Goal: Browse casually: Explore the website without a specific task or goal

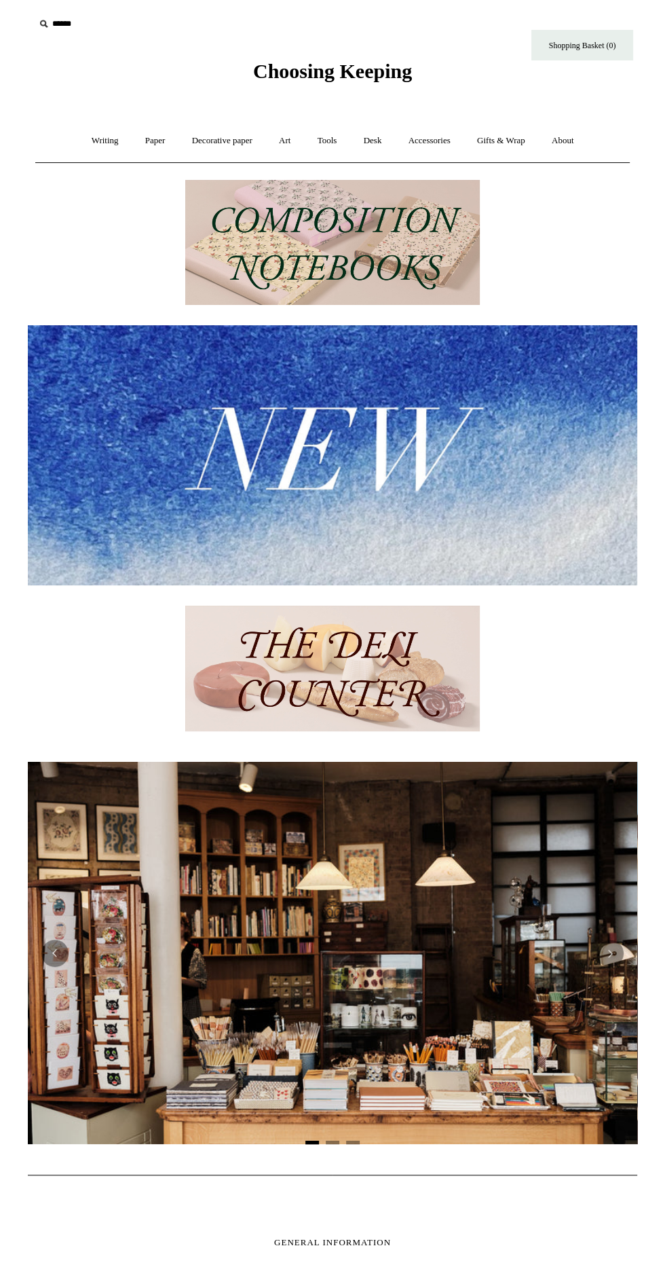
click at [87, 141] on link "Writing +" at bounding box center [105, 141] width 52 height 36
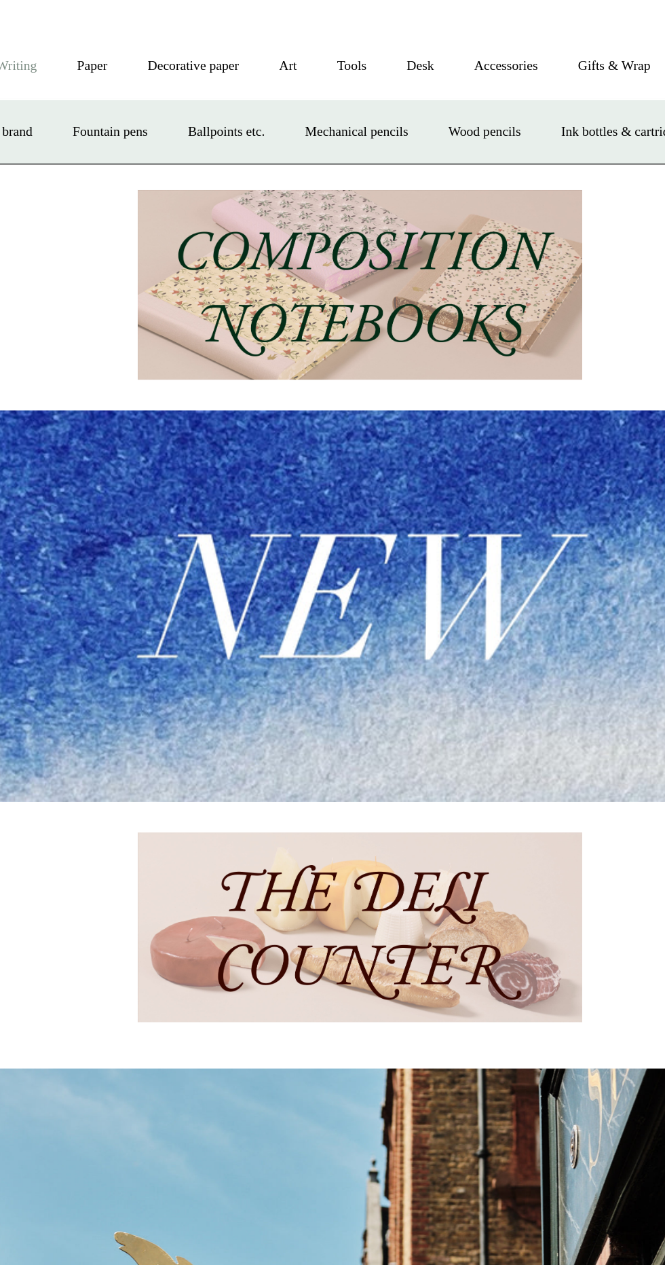
scroll to position [0, 609]
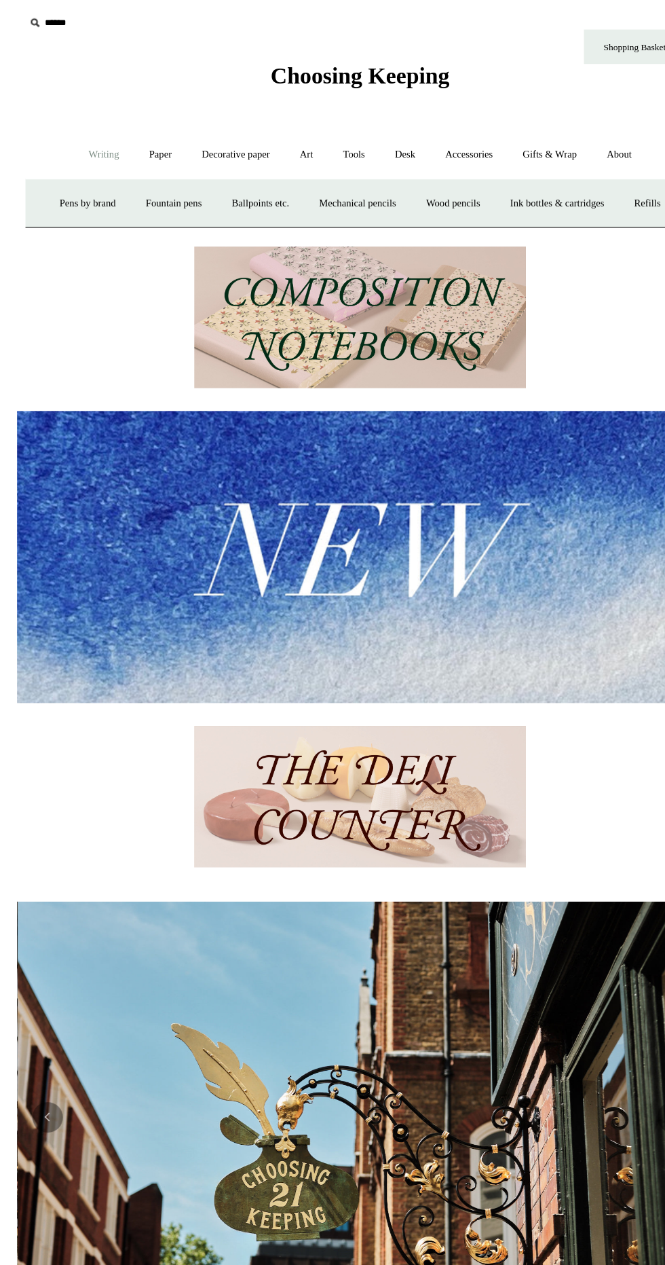
click at [143, 136] on link "Paper +" at bounding box center [155, 141] width 45 height 36
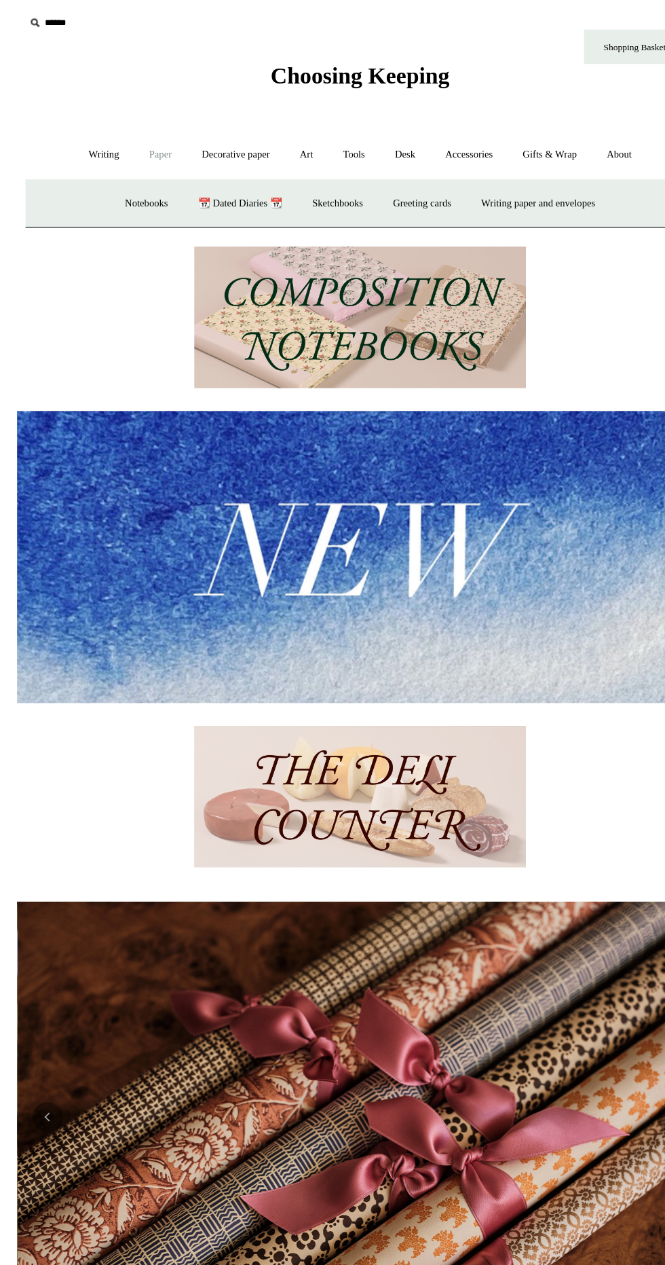
scroll to position [0, 1219]
click at [129, 184] on link "Notebooks +" at bounding box center [142, 184] width 62 height 36
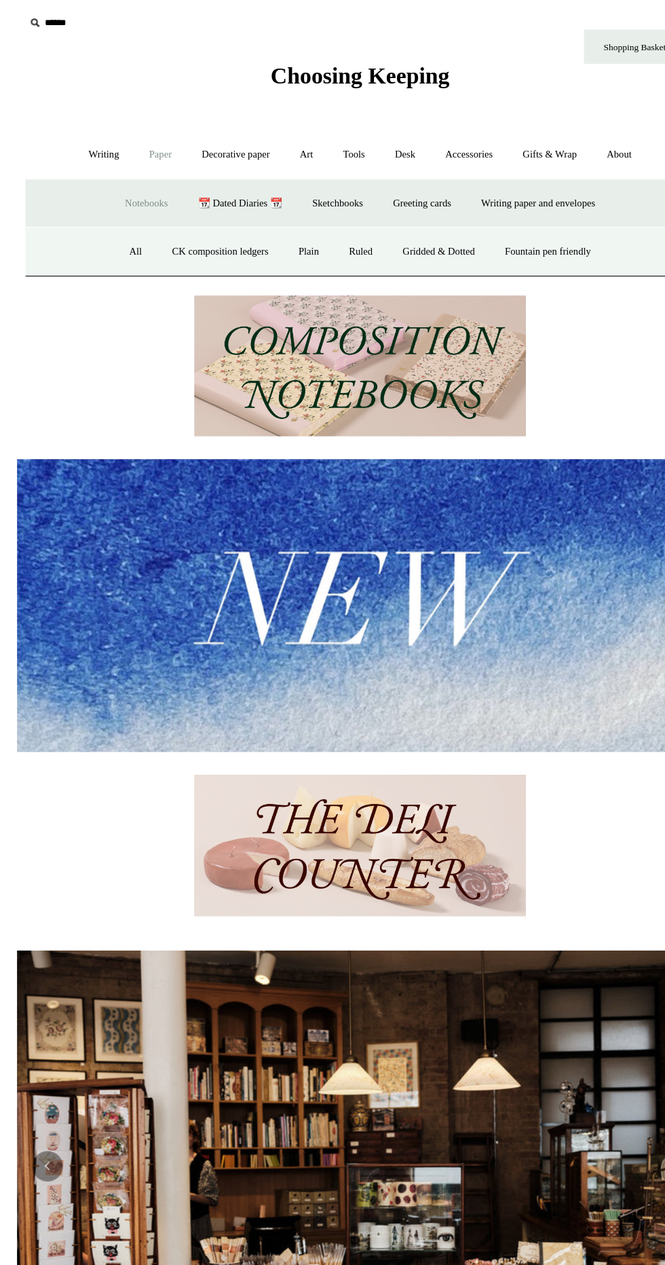
scroll to position [0, 0]
click at [115, 225] on link "All" at bounding box center [133, 227] width 36 height 36
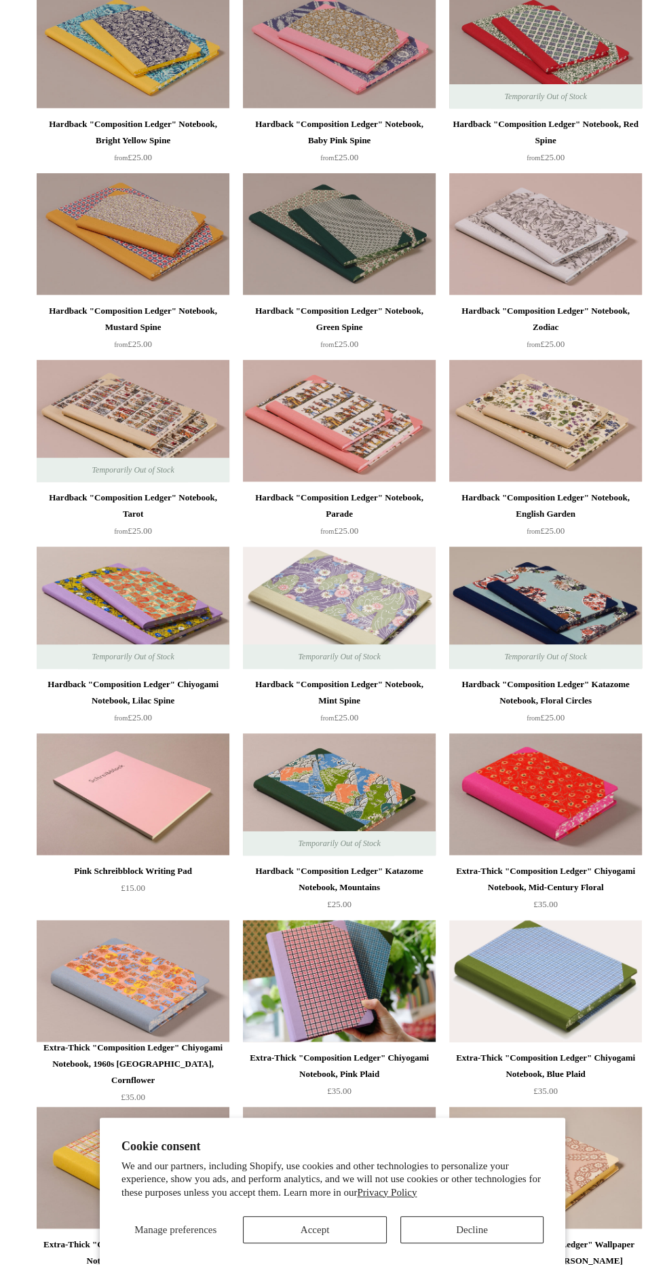
scroll to position [375, 0]
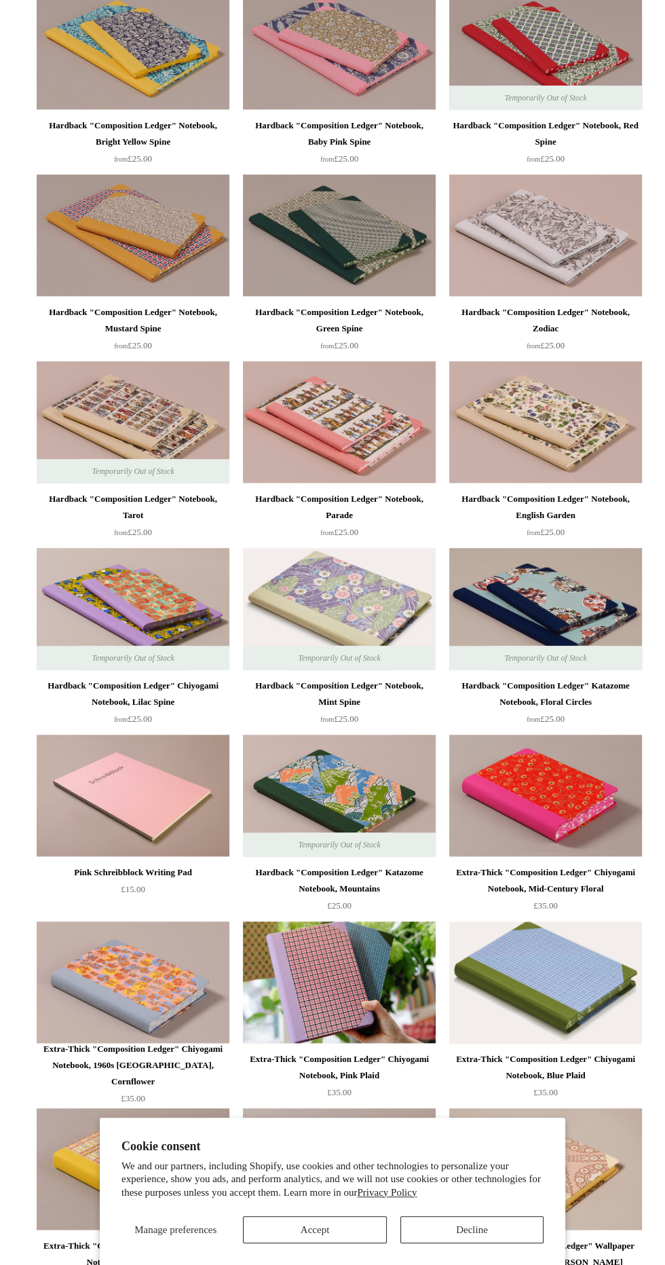
click at [556, 500] on div "Hardback "Composition Ledger" Notebook, English Garden" at bounding box center [546, 507] width 186 height 33
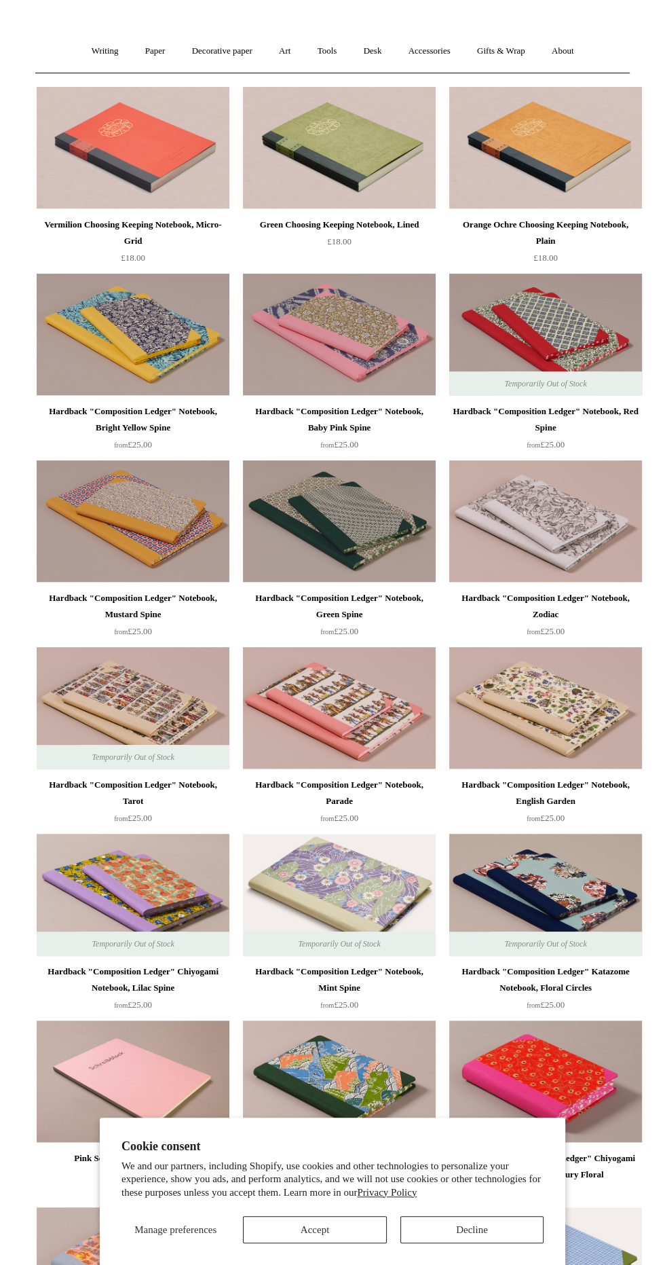
scroll to position [89, 0]
click at [373, 542] on img at bounding box center [339, 522] width 193 height 122
click at [178, 663] on img at bounding box center [133, 709] width 193 height 122
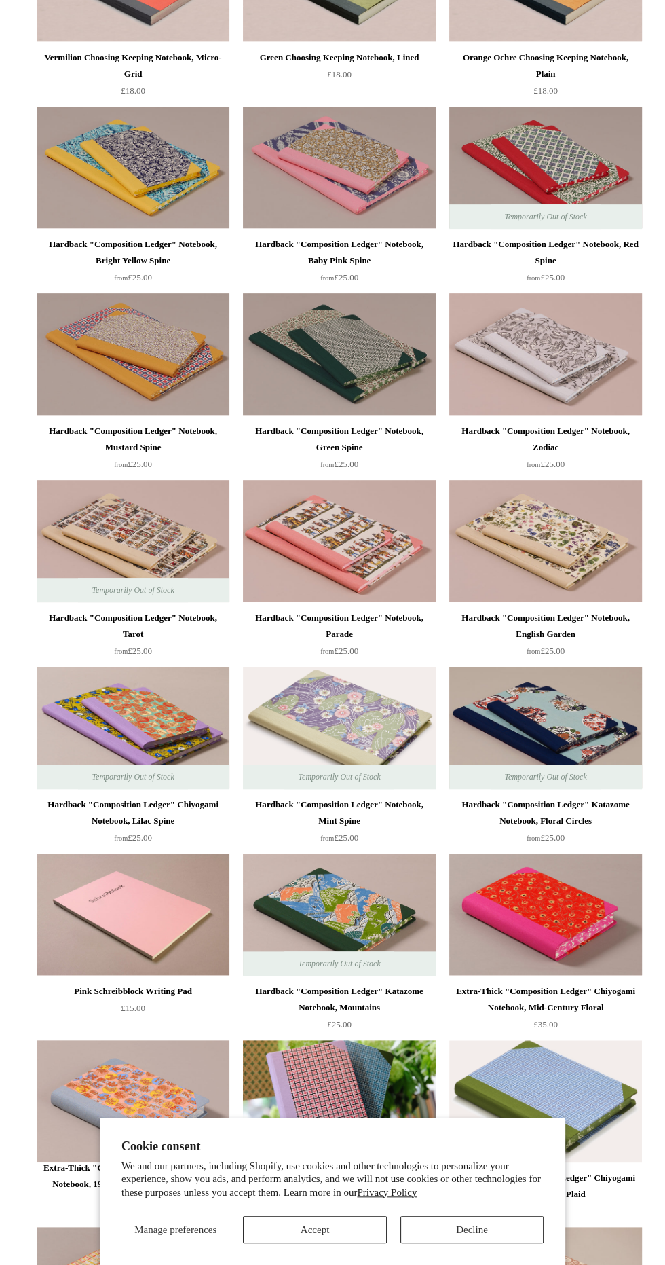
scroll to position [257, 0]
click at [562, 548] on img at bounding box center [545, 540] width 193 height 122
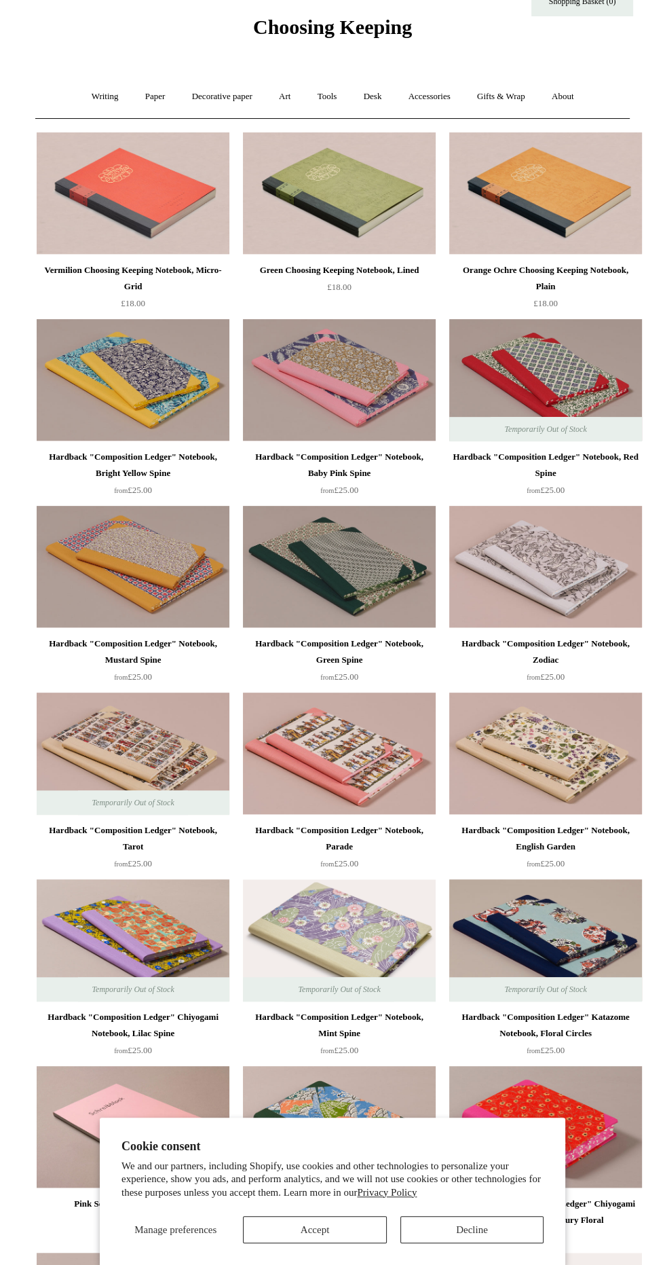
scroll to position [43, 0]
click at [584, 584] on img at bounding box center [545, 567] width 193 height 122
click at [574, 759] on img at bounding box center [545, 754] width 193 height 122
click at [307, 603] on img at bounding box center [339, 567] width 193 height 122
click at [585, 750] on img at bounding box center [545, 754] width 193 height 122
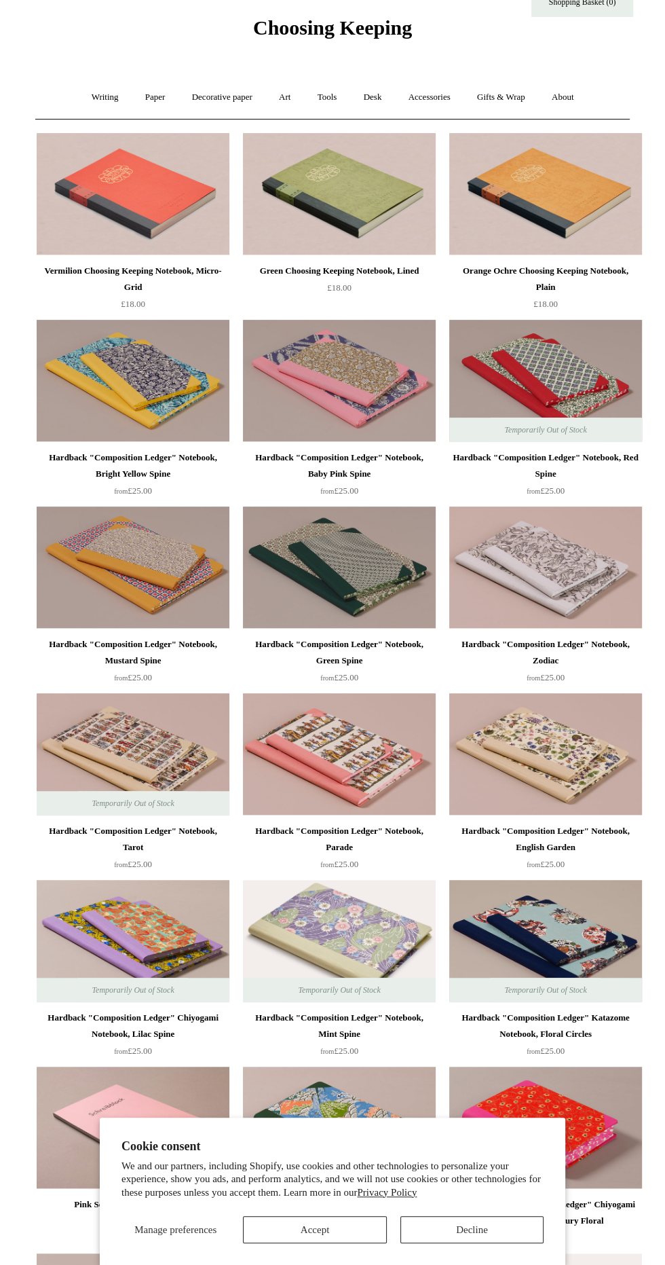
click at [389, 764] on img at bounding box center [339, 754] width 193 height 122
click at [96, 576] on img at bounding box center [133, 567] width 193 height 122
click at [100, 608] on img at bounding box center [133, 567] width 193 height 122
click at [79, 386] on img at bounding box center [133, 381] width 193 height 122
click at [281, 386] on img at bounding box center [339, 381] width 193 height 122
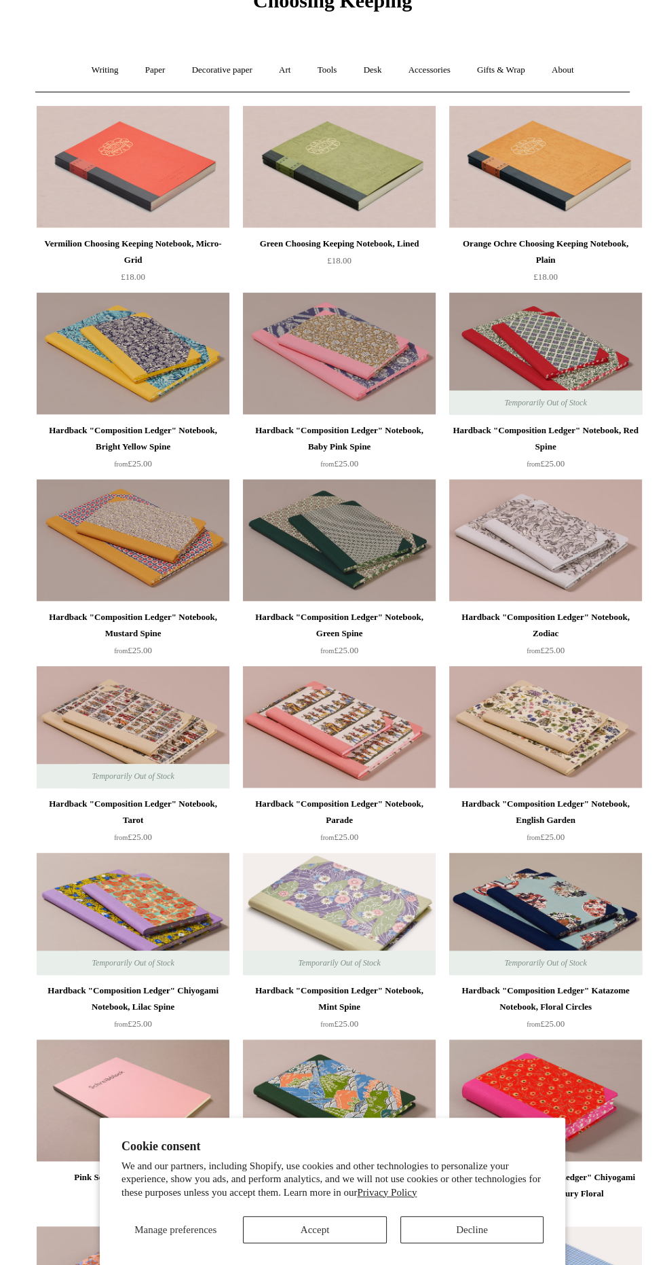
scroll to position [58, 0]
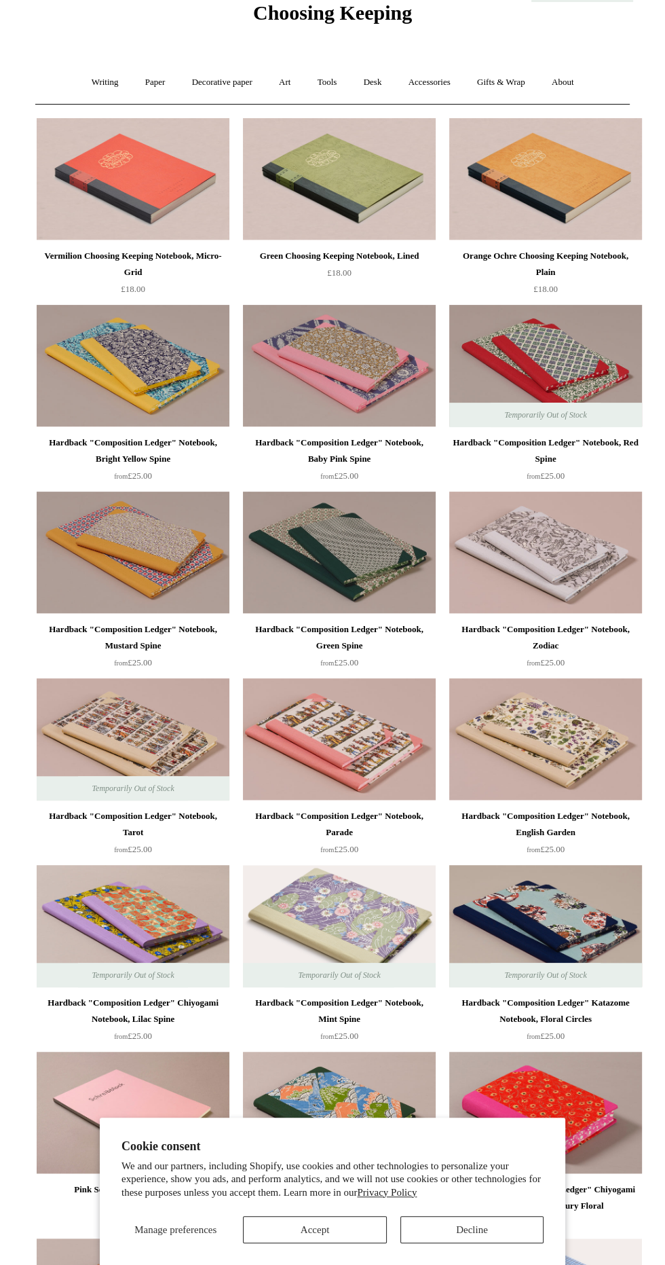
click at [109, 739] on img at bounding box center [133, 739] width 193 height 122
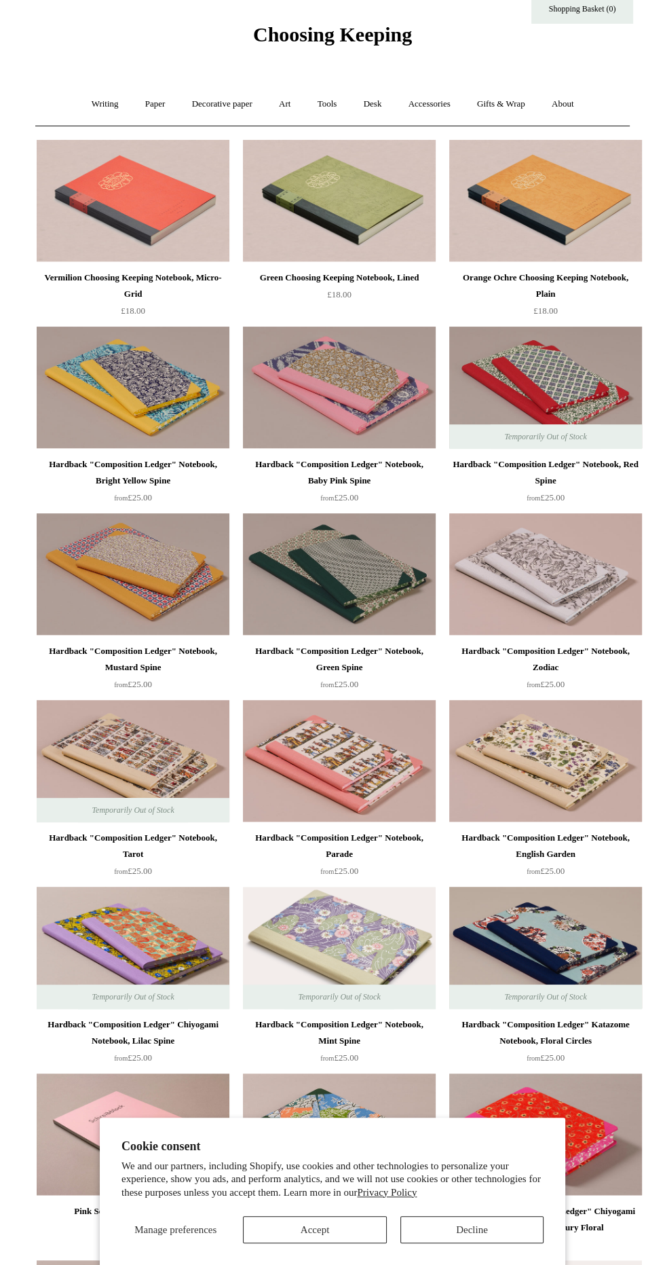
scroll to position [33, 0]
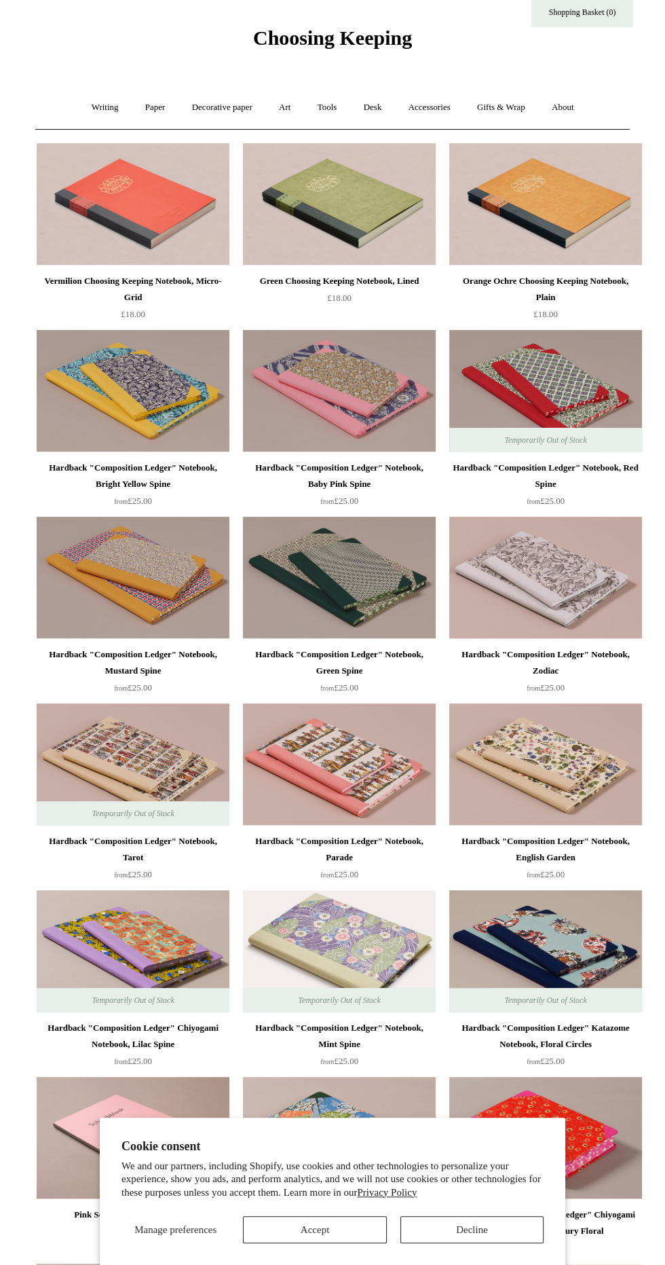
click at [483, 370] on img at bounding box center [545, 391] width 193 height 122
click at [591, 754] on img at bounding box center [545, 764] width 193 height 122
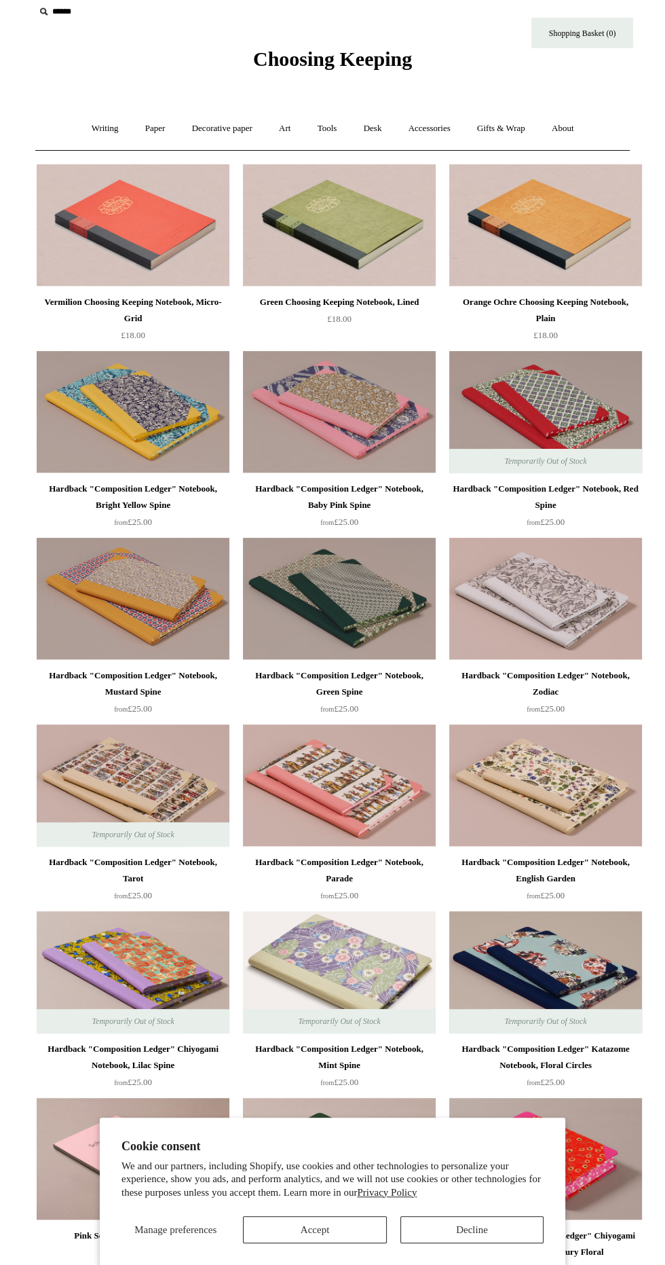
scroll to position [0, 0]
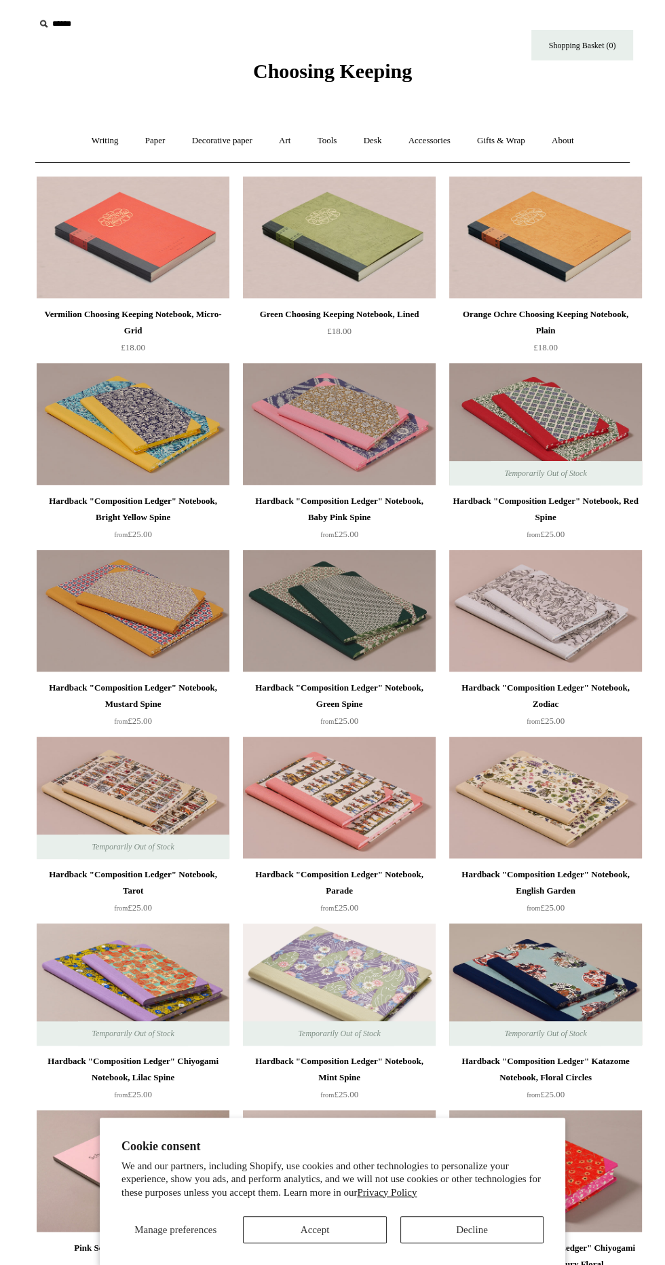
click at [593, 611] on img at bounding box center [545, 611] width 193 height 122
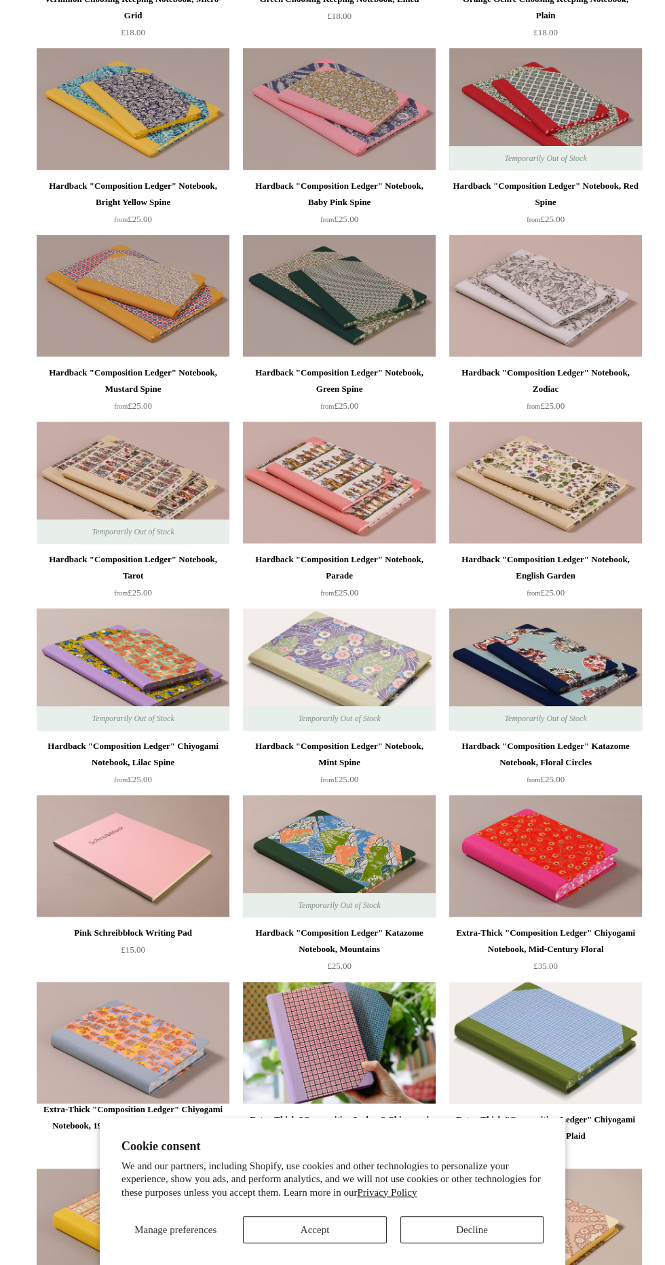
scroll to position [320, 0]
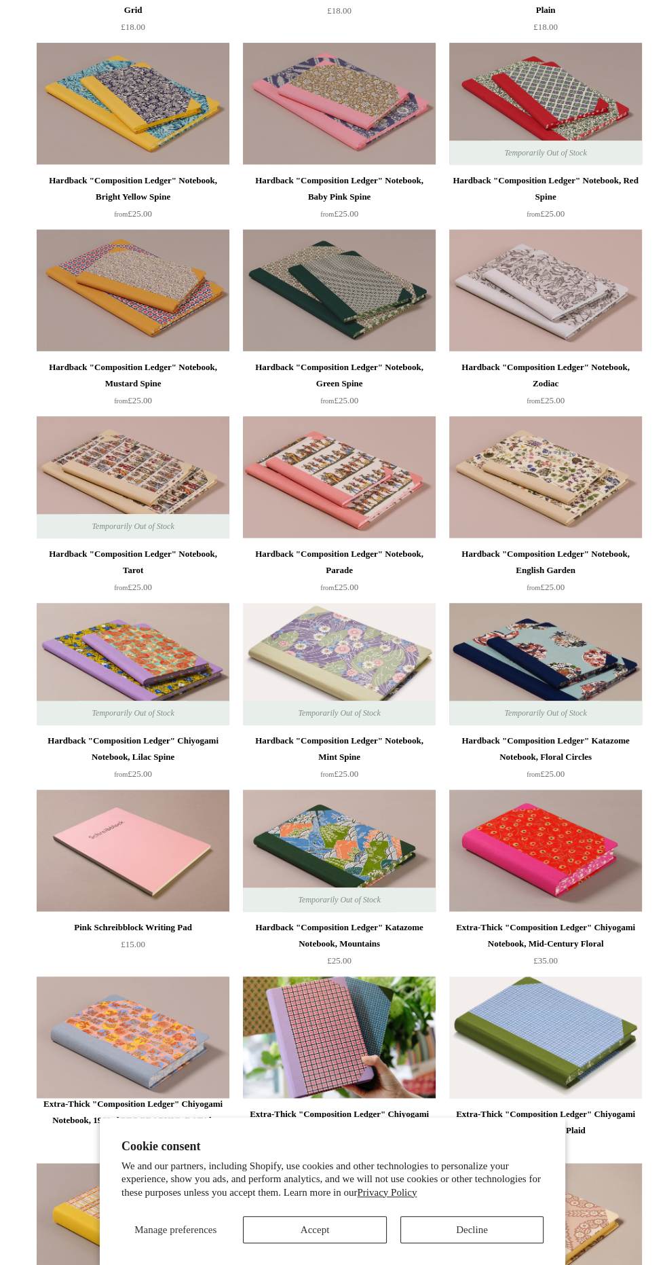
click at [593, 686] on img at bounding box center [545, 664] width 193 height 122
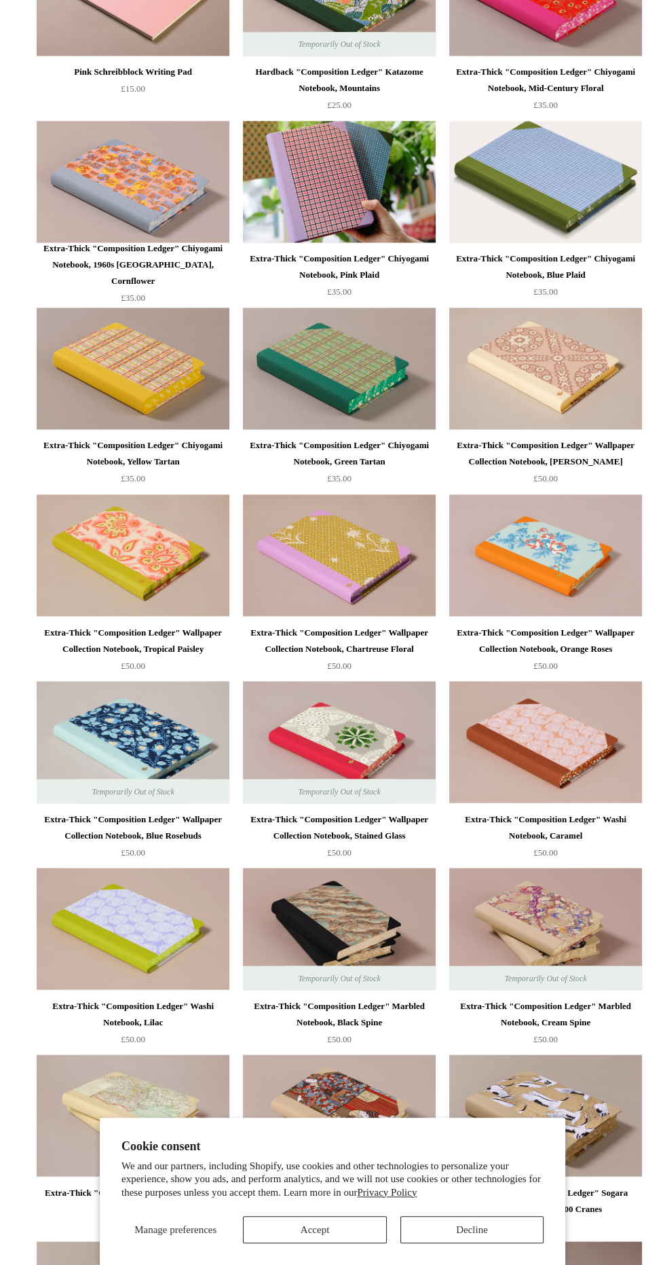
scroll to position [1246, 0]
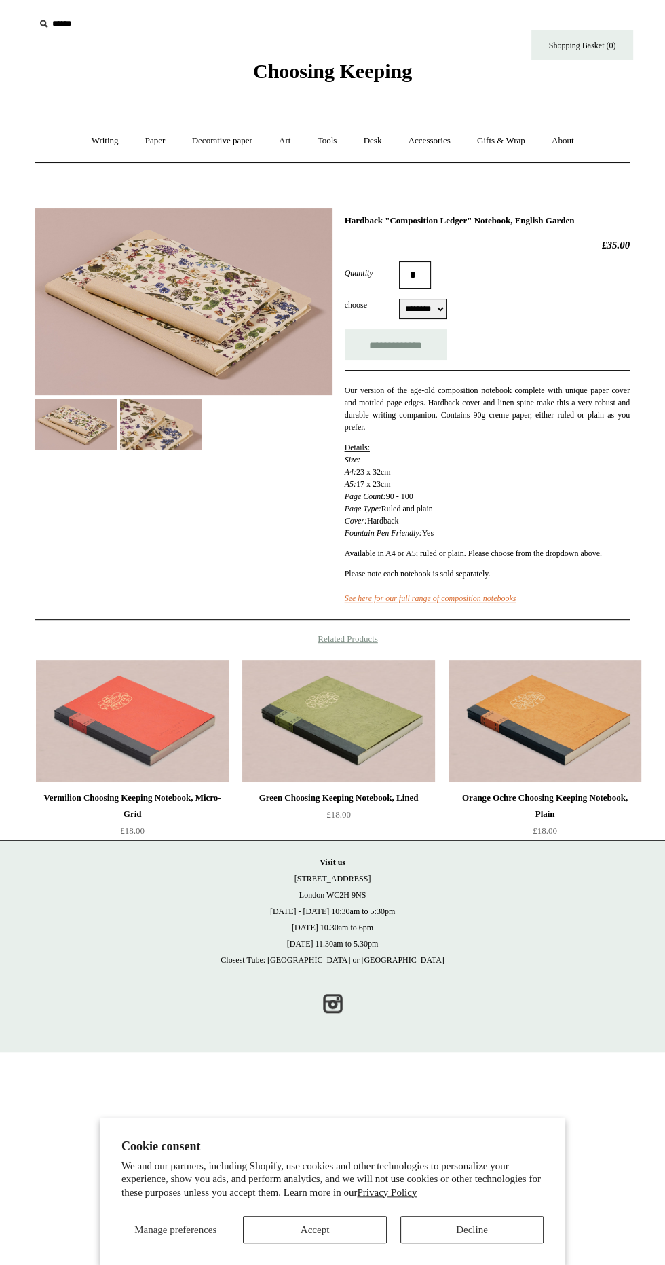
click at [168, 426] on img at bounding box center [160, 423] width 81 height 51
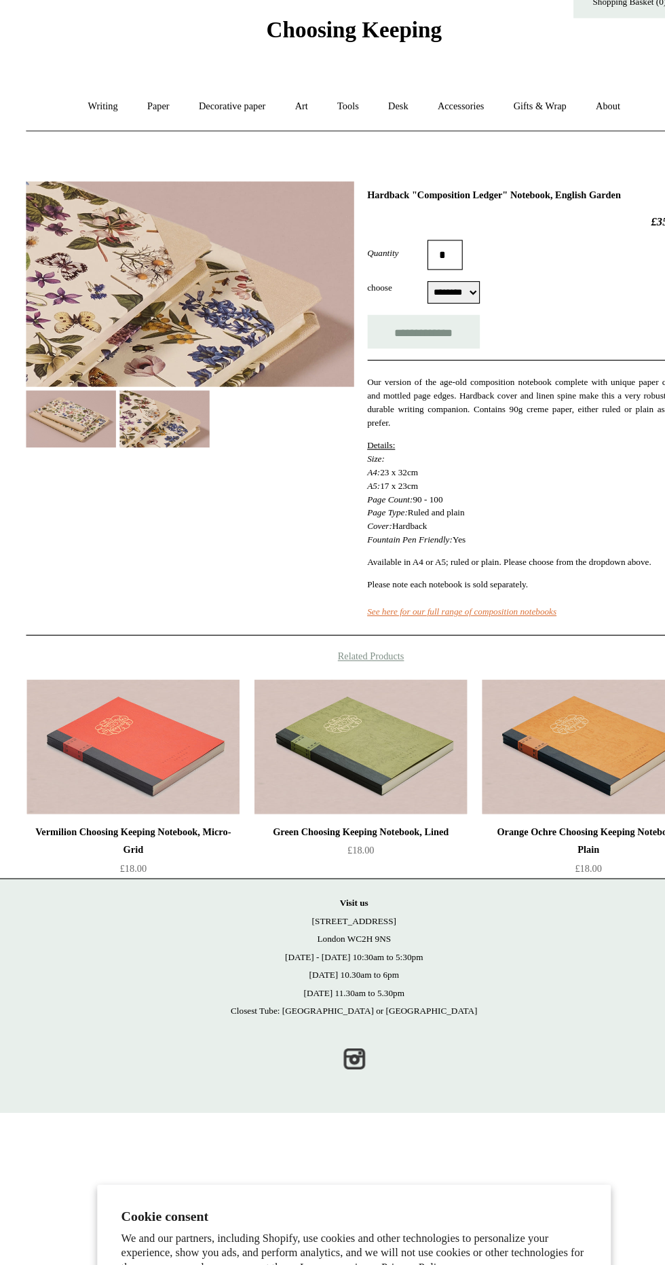
click at [447, 304] on select "******** ******** ******** ********" at bounding box center [423, 309] width 48 height 20
select select "********"
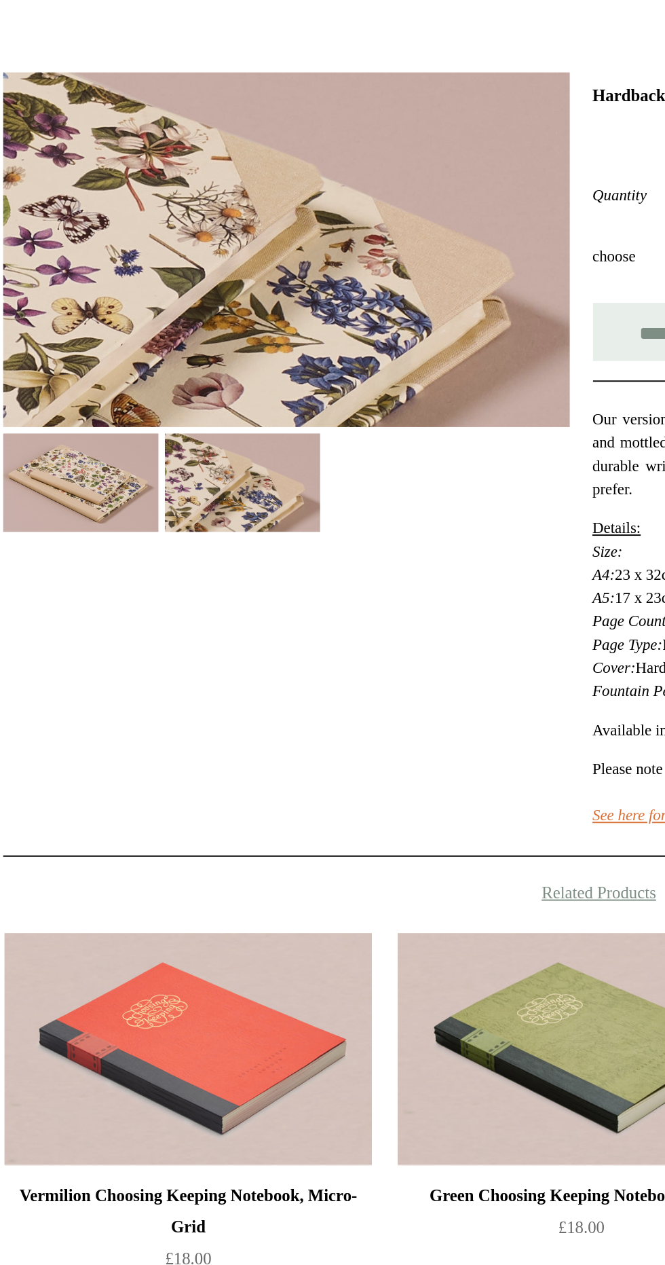
click at [91, 433] on img at bounding box center [75, 423] width 81 height 51
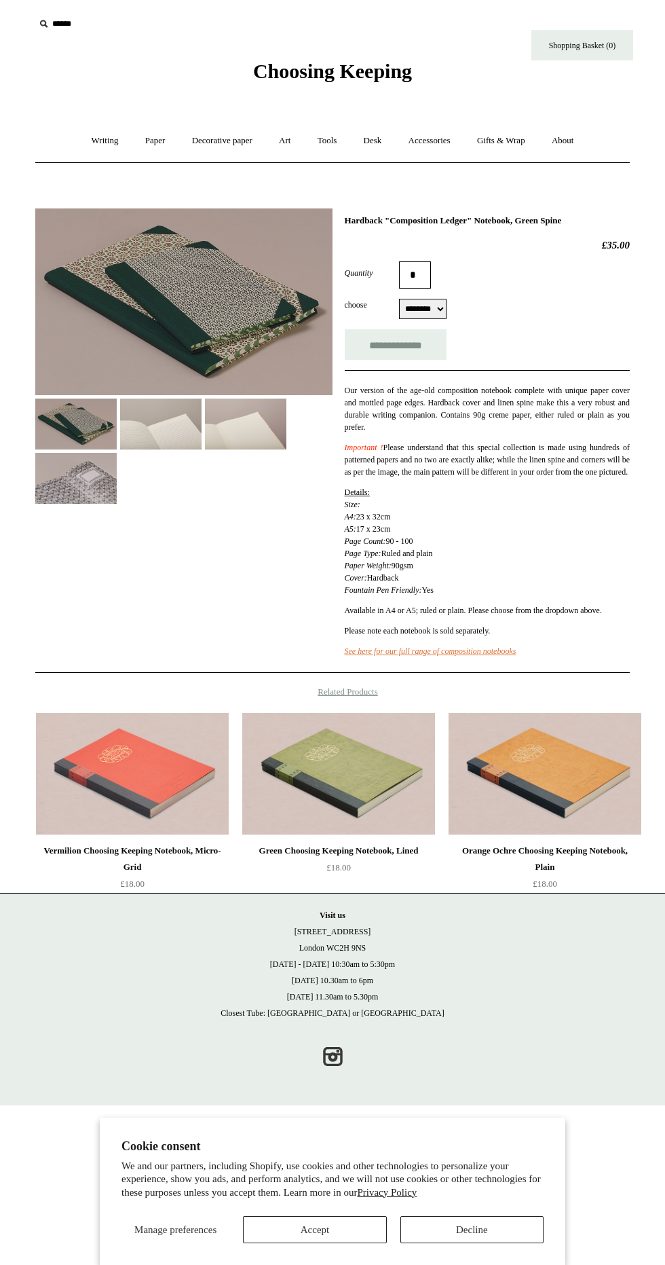
select select "********"
click at [172, 423] on img at bounding box center [160, 423] width 81 height 51
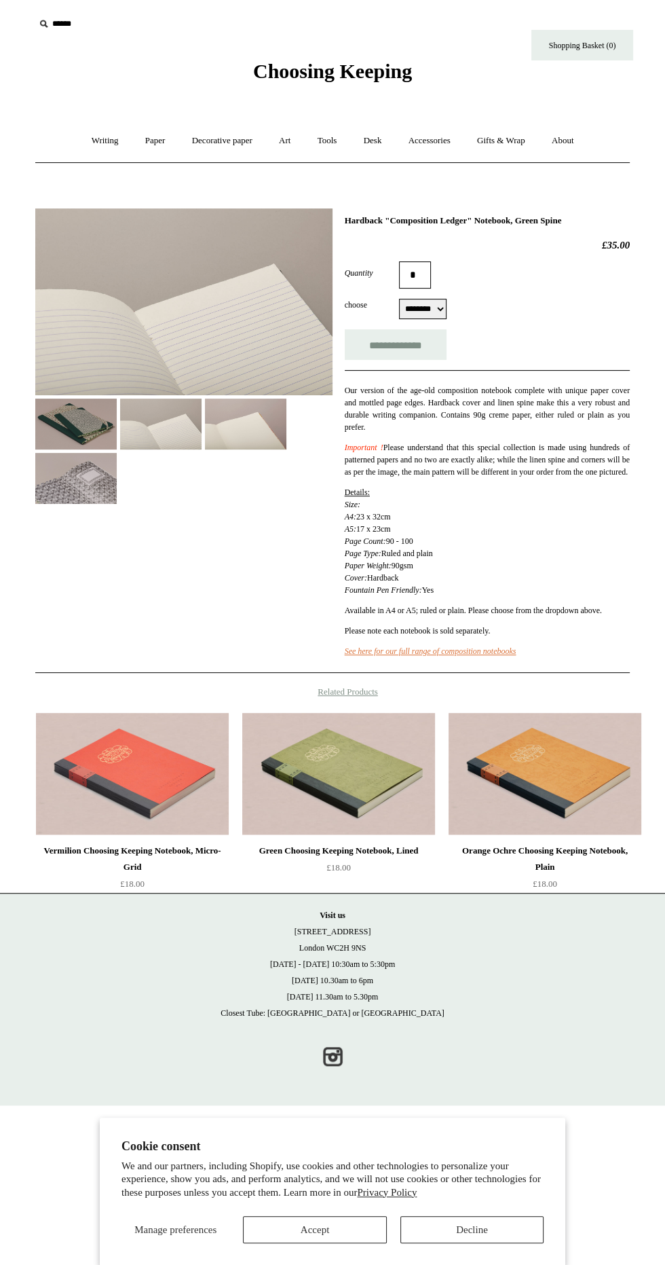
click at [73, 429] on img at bounding box center [75, 423] width 81 height 51
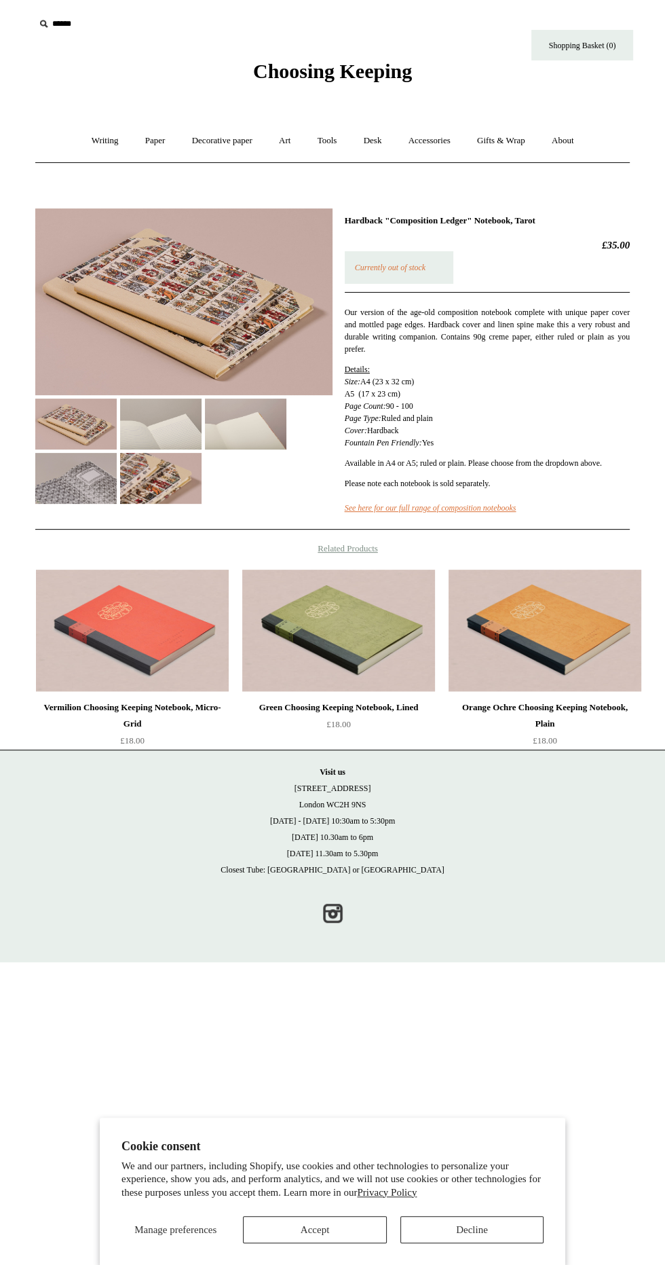
click at [140, 287] on img at bounding box center [183, 301] width 297 height 187
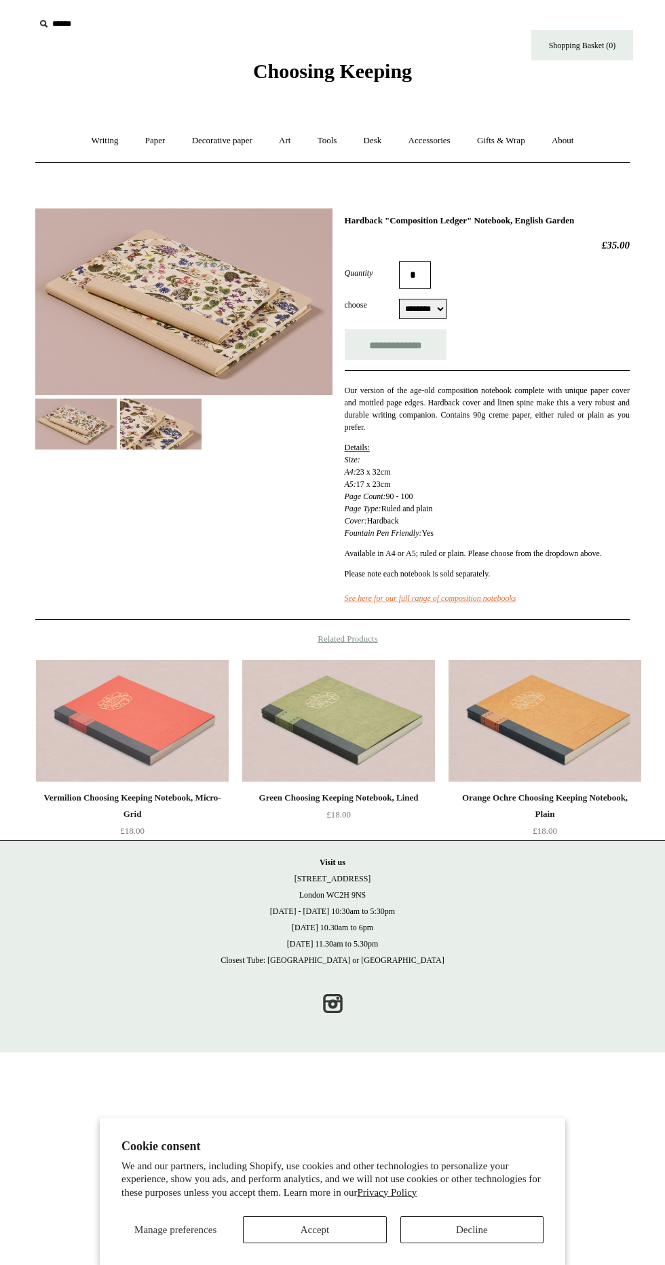
select select "********"
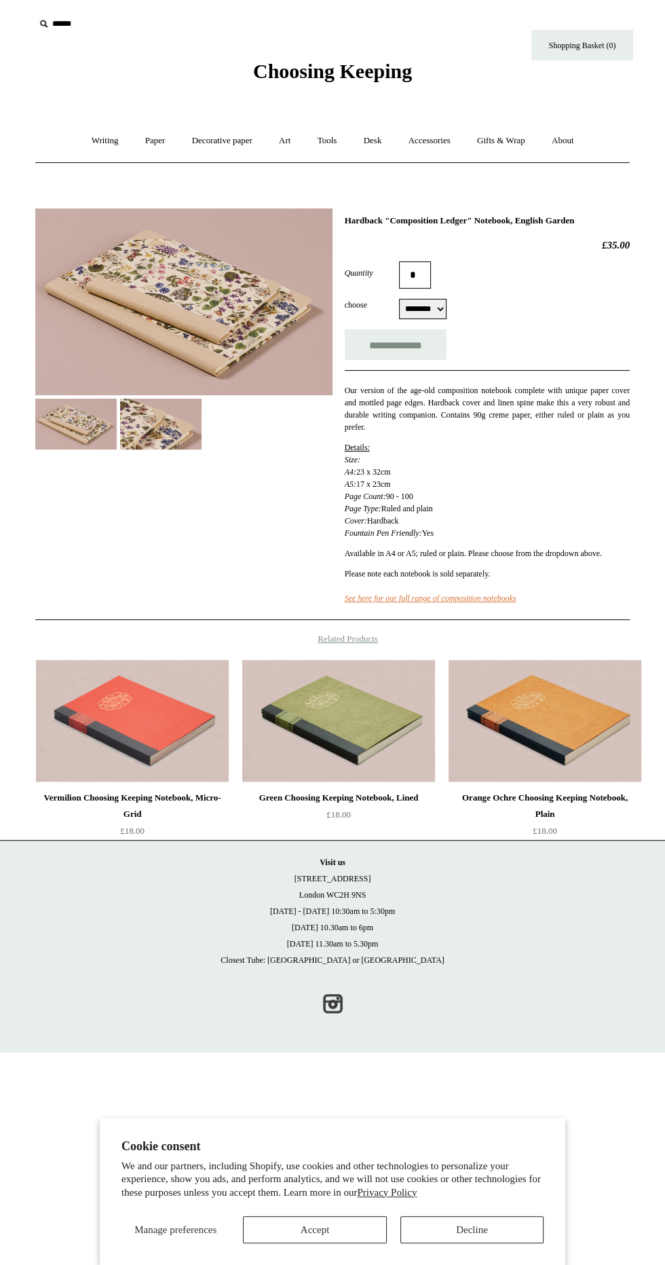
click at [69, 441] on img at bounding box center [75, 423] width 81 height 51
click at [170, 440] on img at bounding box center [160, 423] width 81 height 51
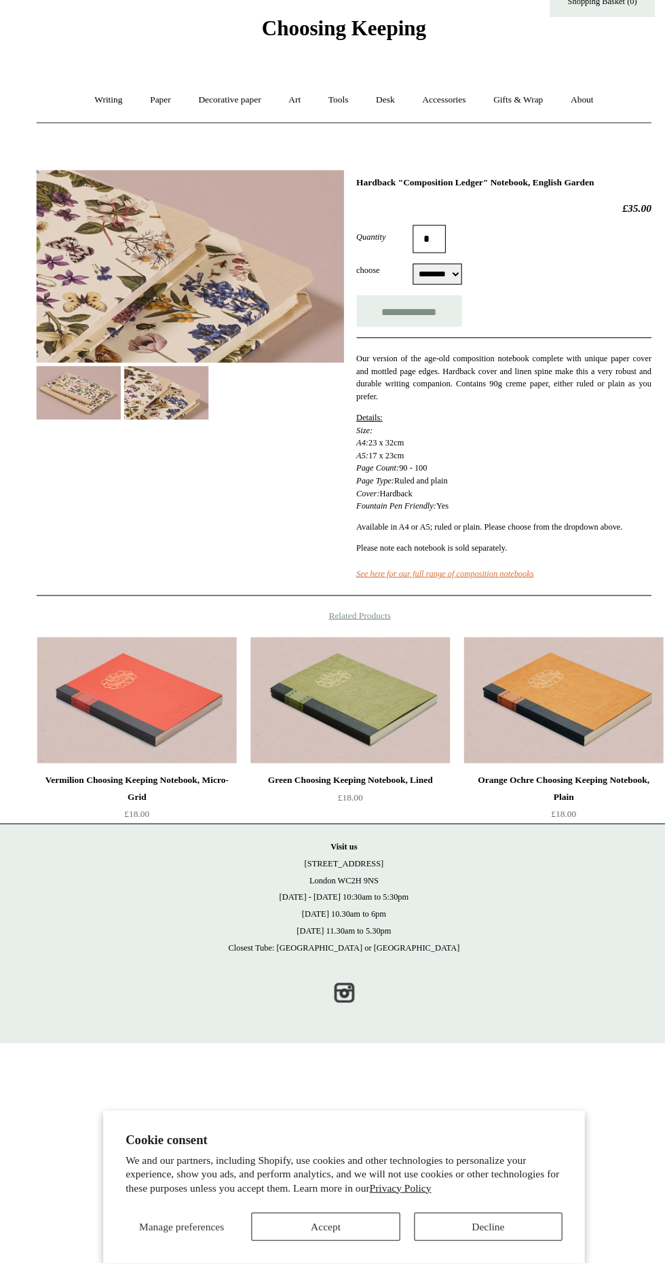
scroll to position [23, 0]
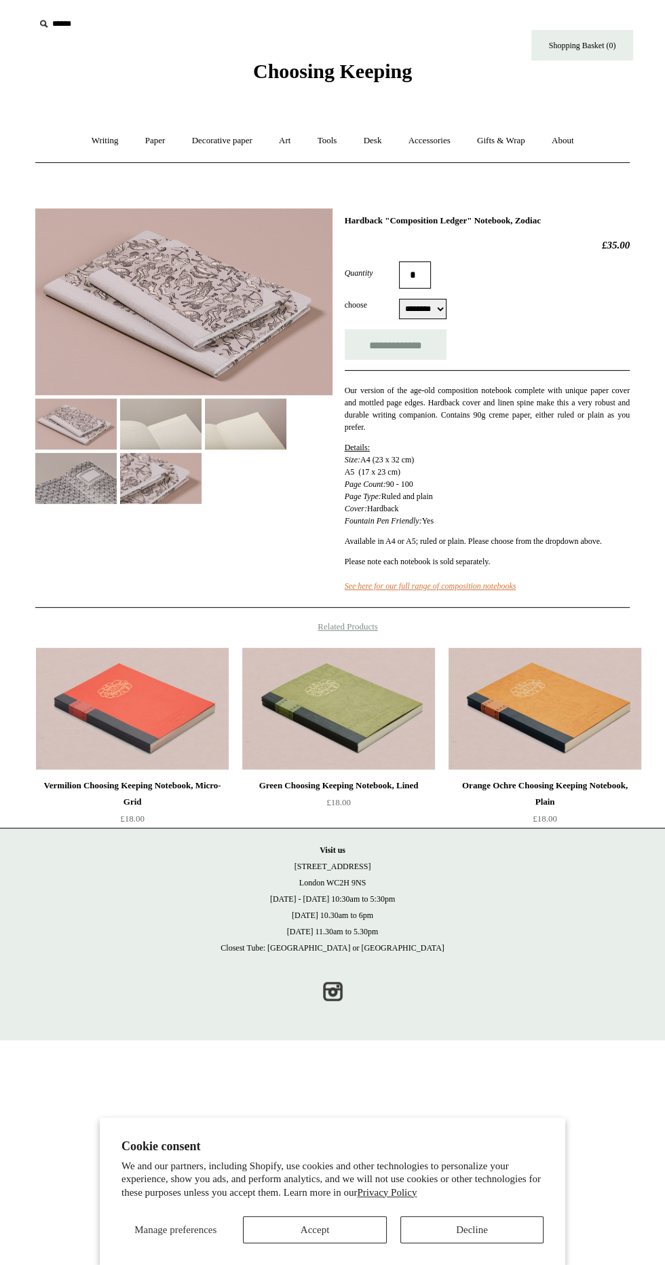
click at [140, 307] on img at bounding box center [183, 301] width 297 height 187
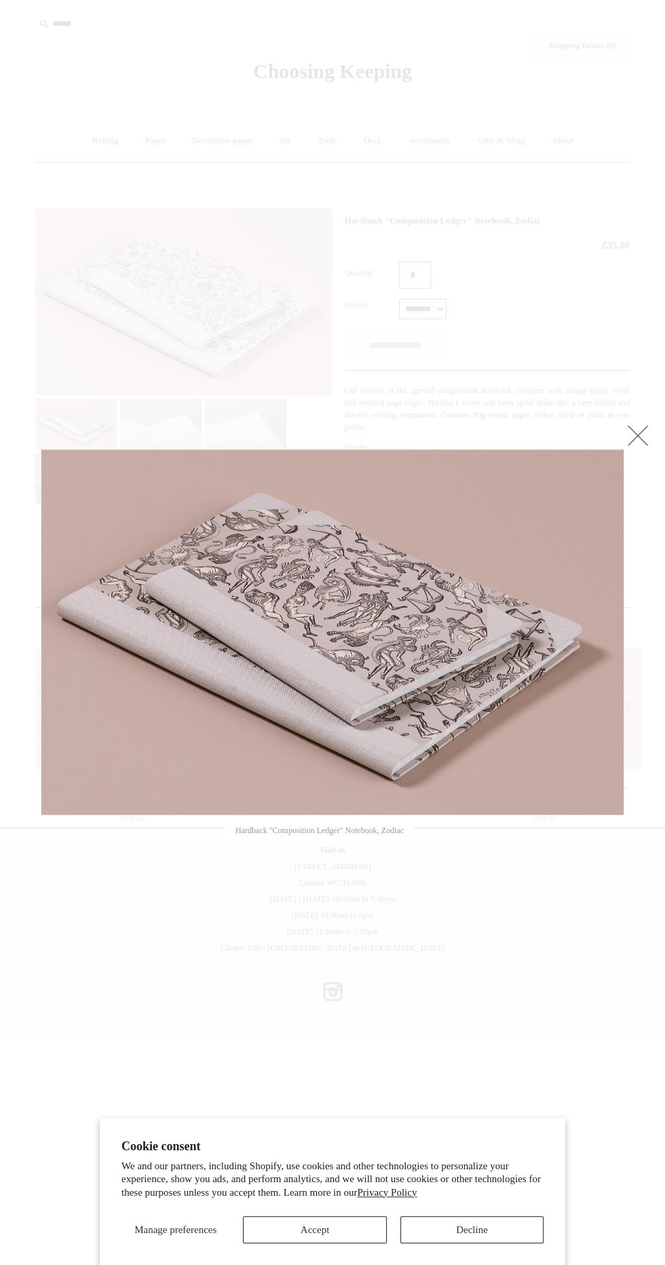
click at [650, 445] on link at bounding box center [637, 435] width 27 height 27
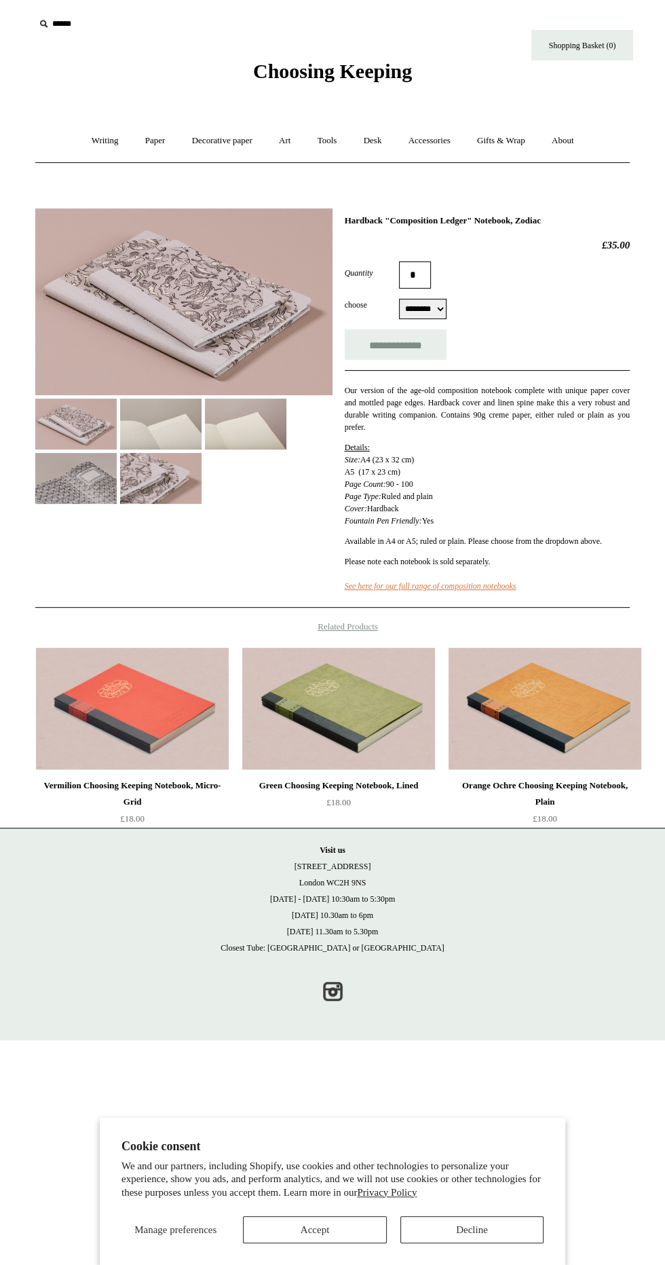
click at [202, 484] on img at bounding box center [160, 478] width 81 height 51
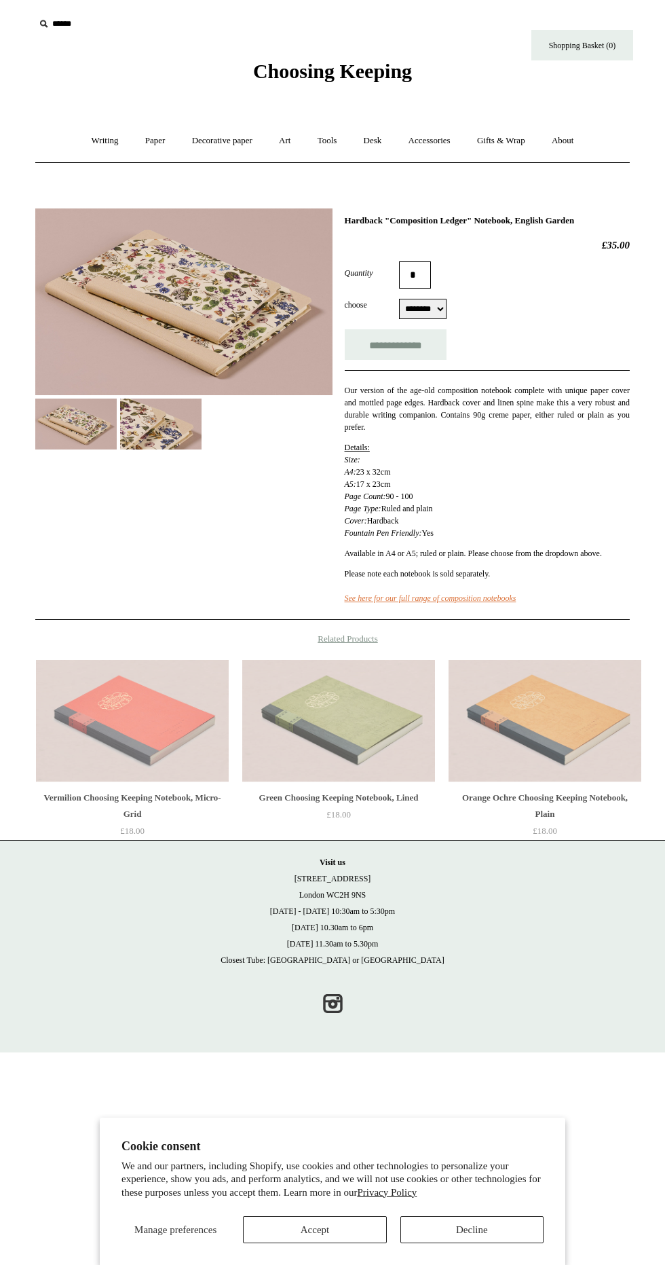
select select "********"
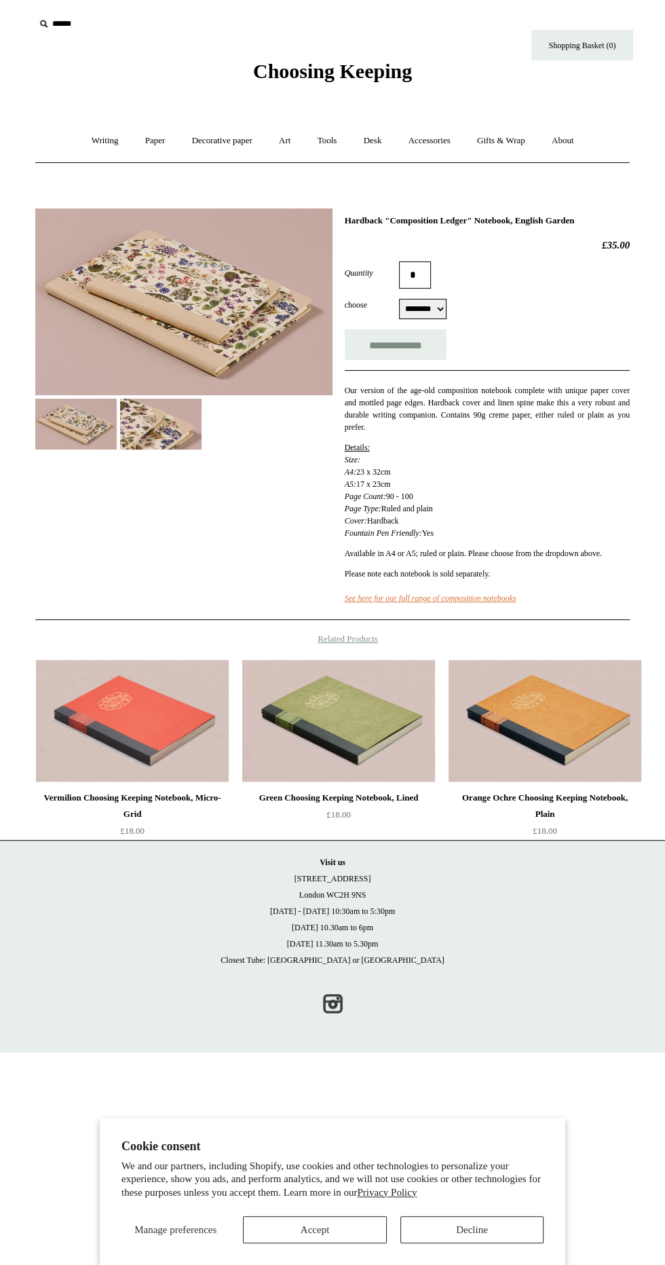
click at [170, 413] on img at bounding box center [160, 423] width 81 height 51
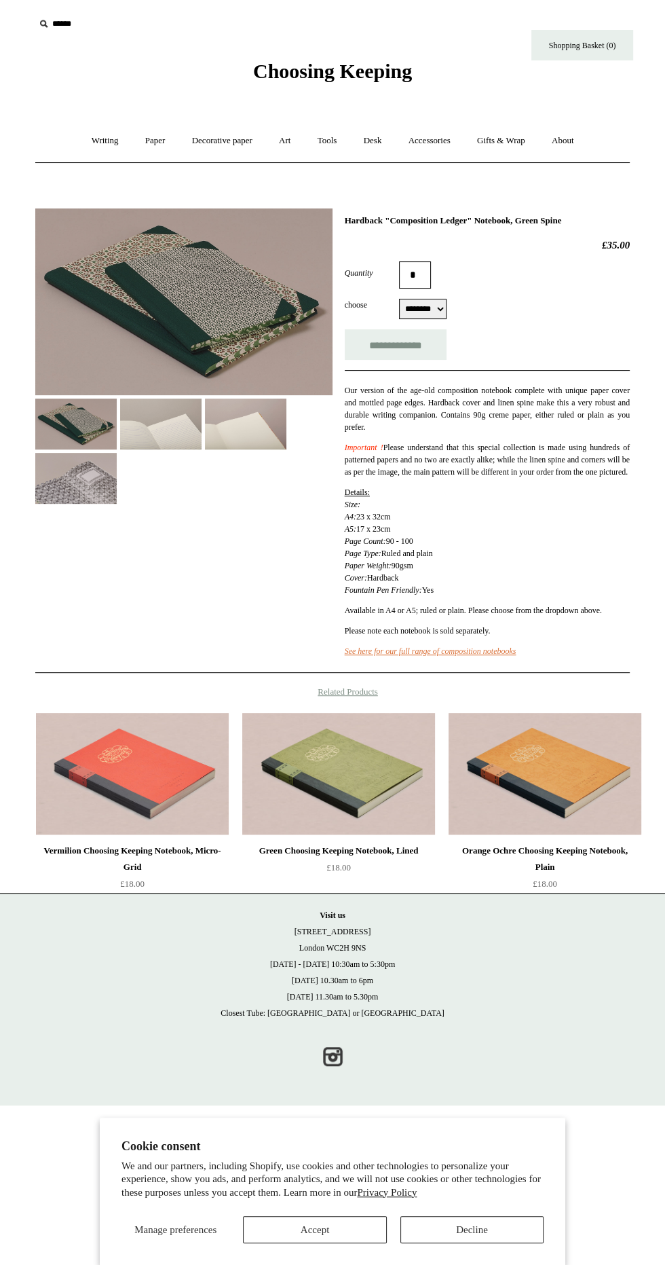
click at [153, 403] on img at bounding box center [160, 423] width 81 height 51
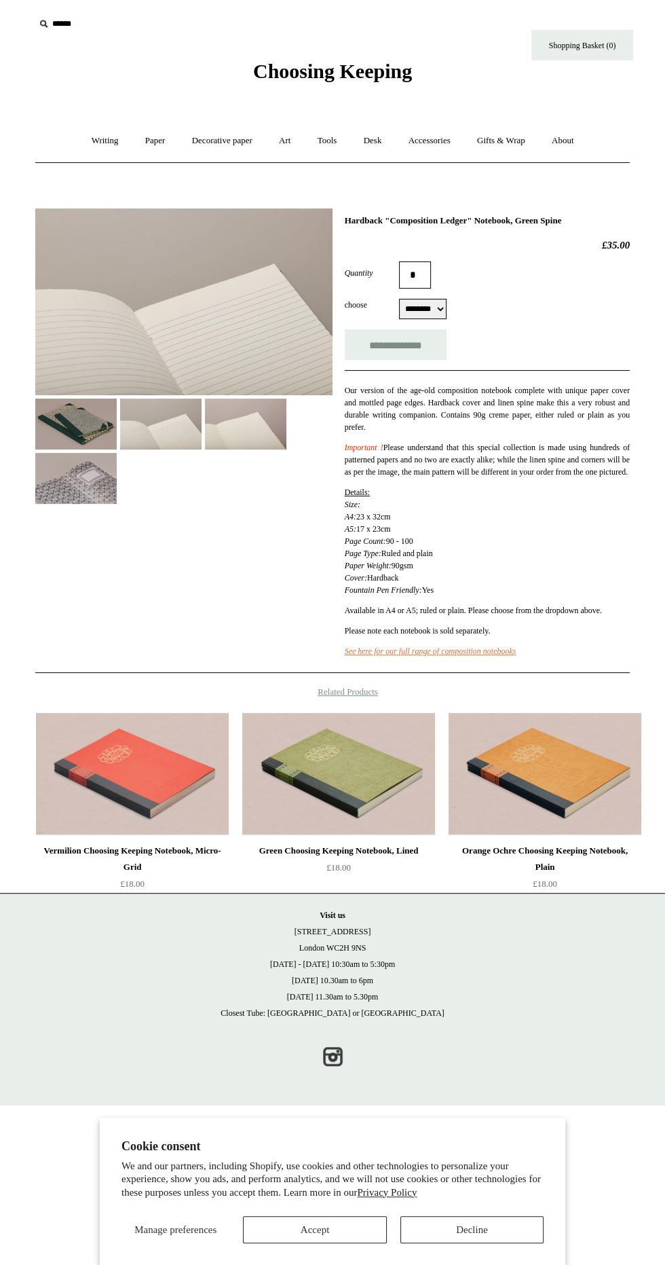
click at [406, 306] on select "******** ******** ******** ********" at bounding box center [423, 309] width 48 height 20
click at [419, 314] on select "******** ******** ******** ********" at bounding box center [423, 309] width 48 height 20
select select "********"
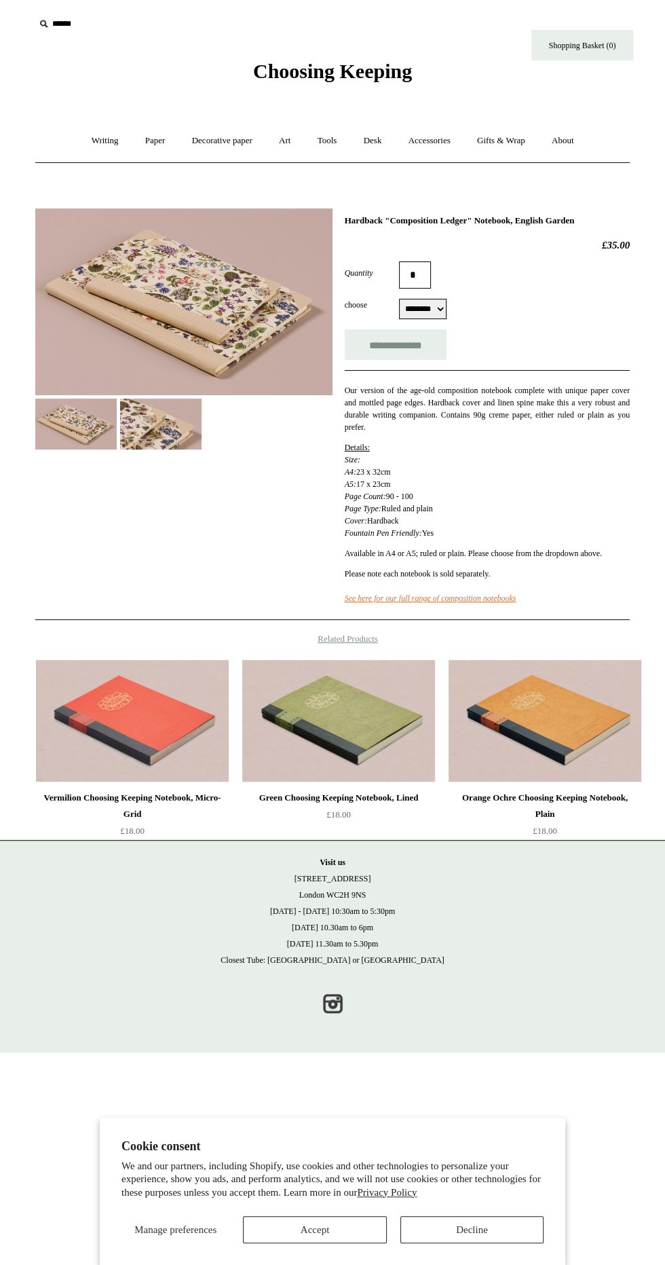
click at [422, 274] on input "*" at bounding box center [415, 274] width 32 height 27
click at [421, 307] on select "******** ******** ******** ********" at bounding box center [423, 309] width 48 height 20
select select "********"
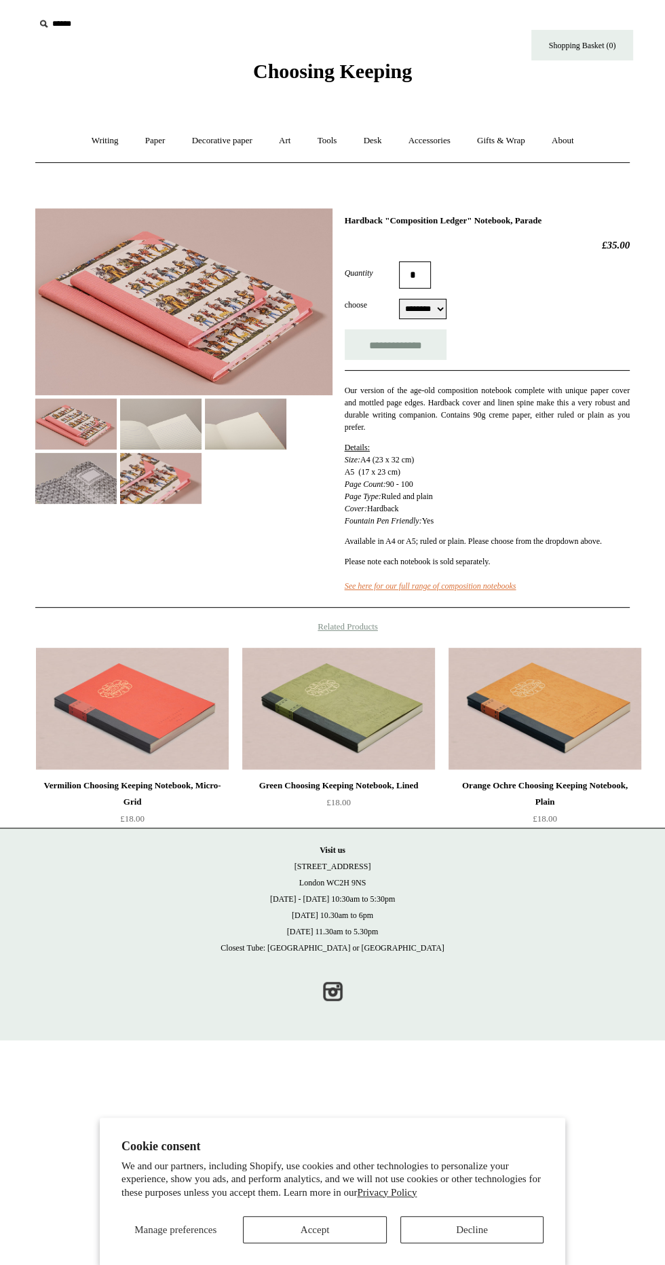
click at [155, 320] on img at bounding box center [183, 301] width 297 height 187
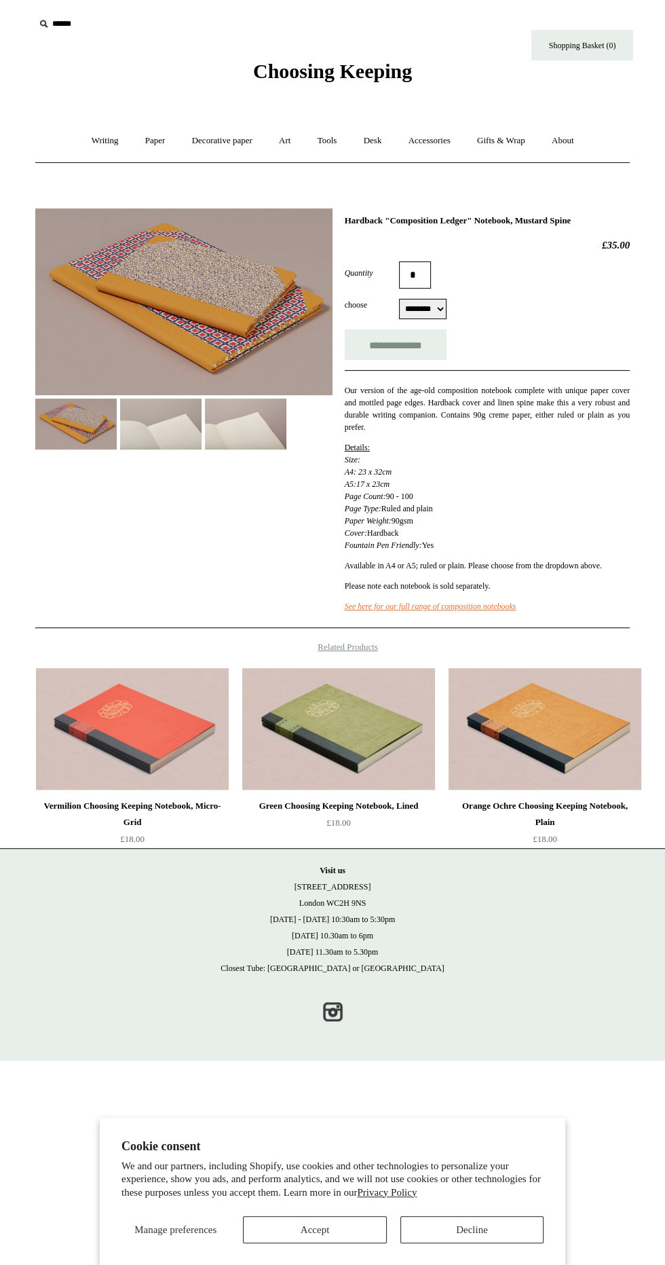
click at [138, 422] on img at bounding box center [160, 423] width 81 height 51
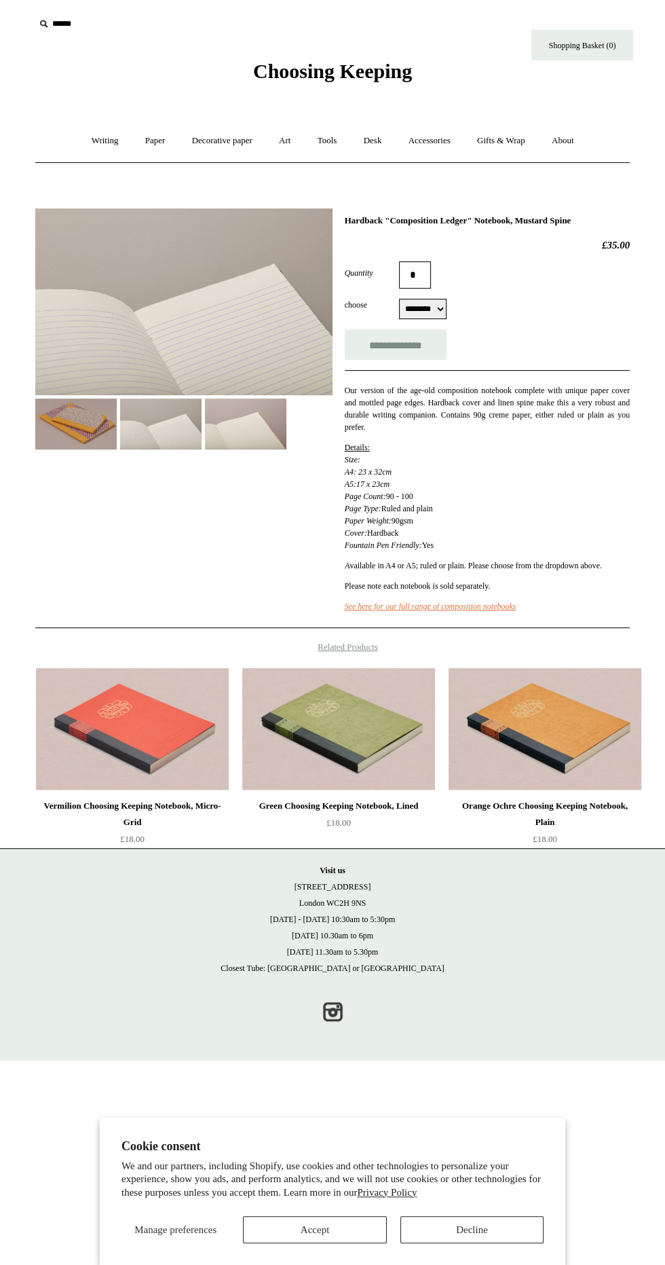
click at [258, 439] on img at bounding box center [245, 423] width 81 height 51
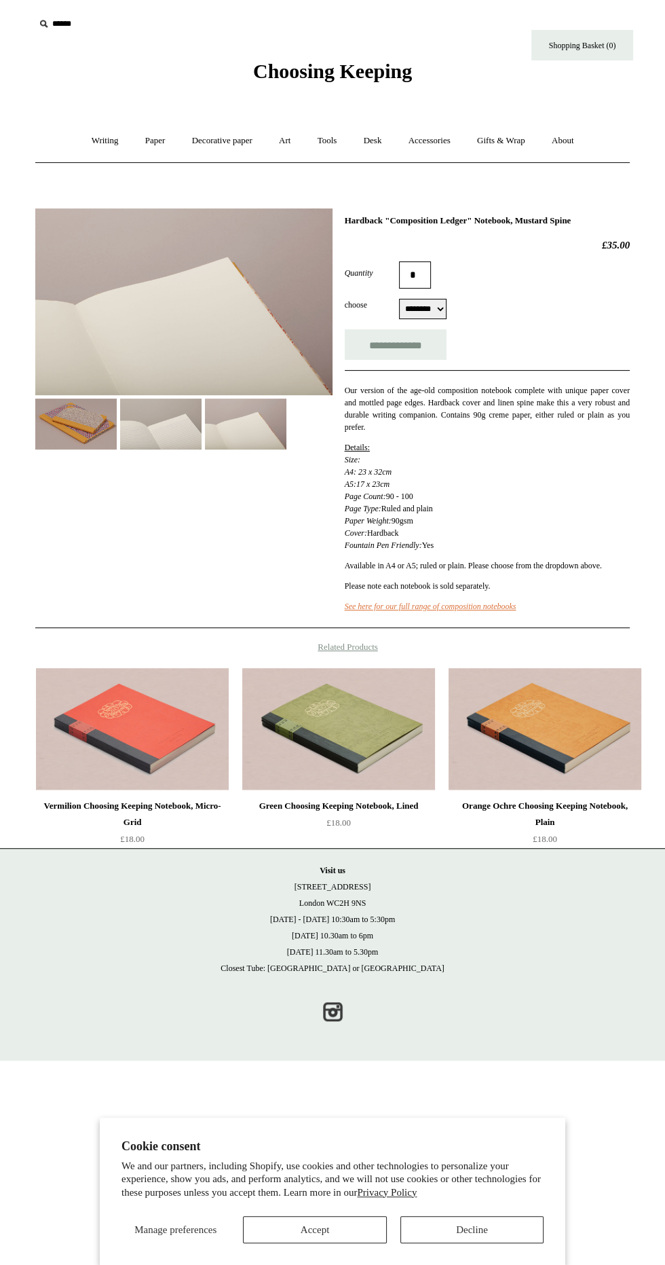
click at [50, 448] on img at bounding box center [75, 423] width 81 height 51
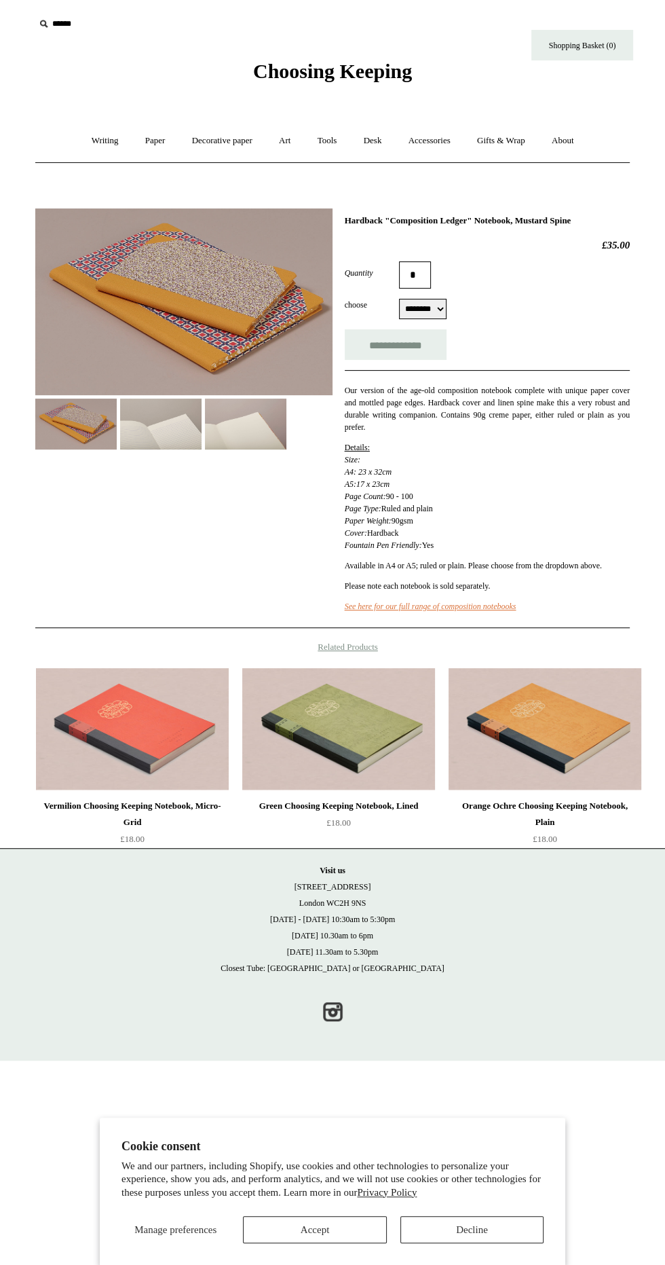
click at [118, 310] on img at bounding box center [183, 301] width 297 height 187
click at [153, 413] on img at bounding box center [160, 423] width 81 height 51
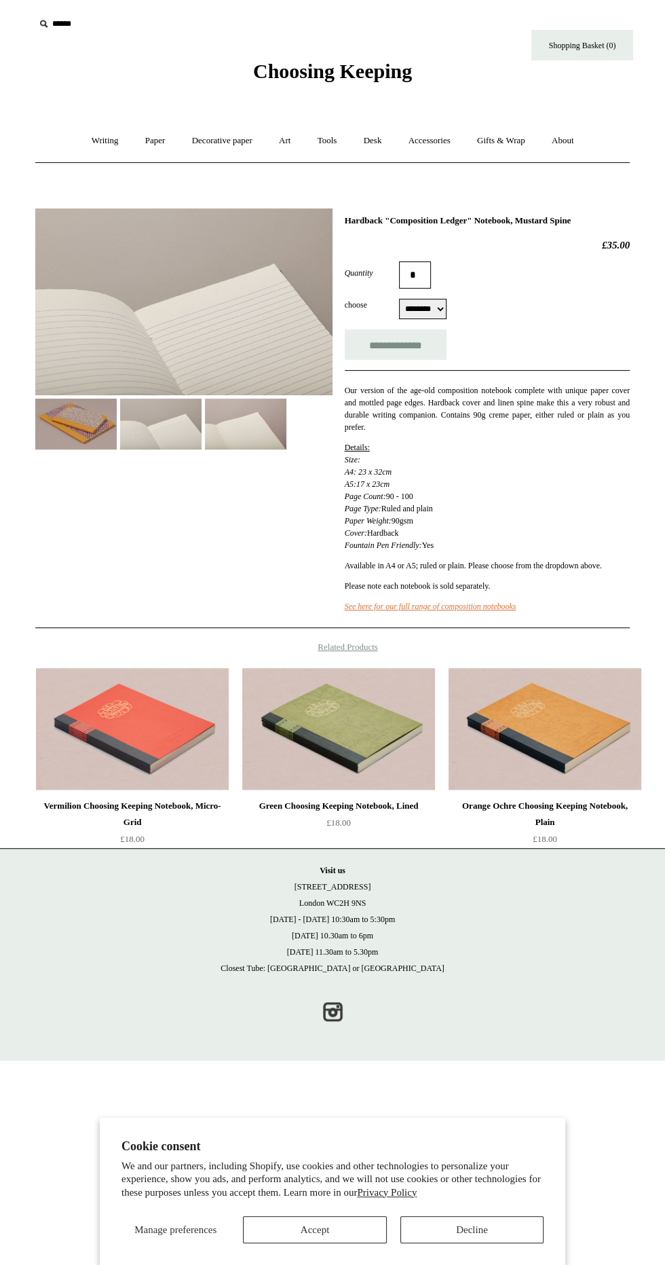
click at [228, 436] on img at bounding box center [245, 423] width 81 height 51
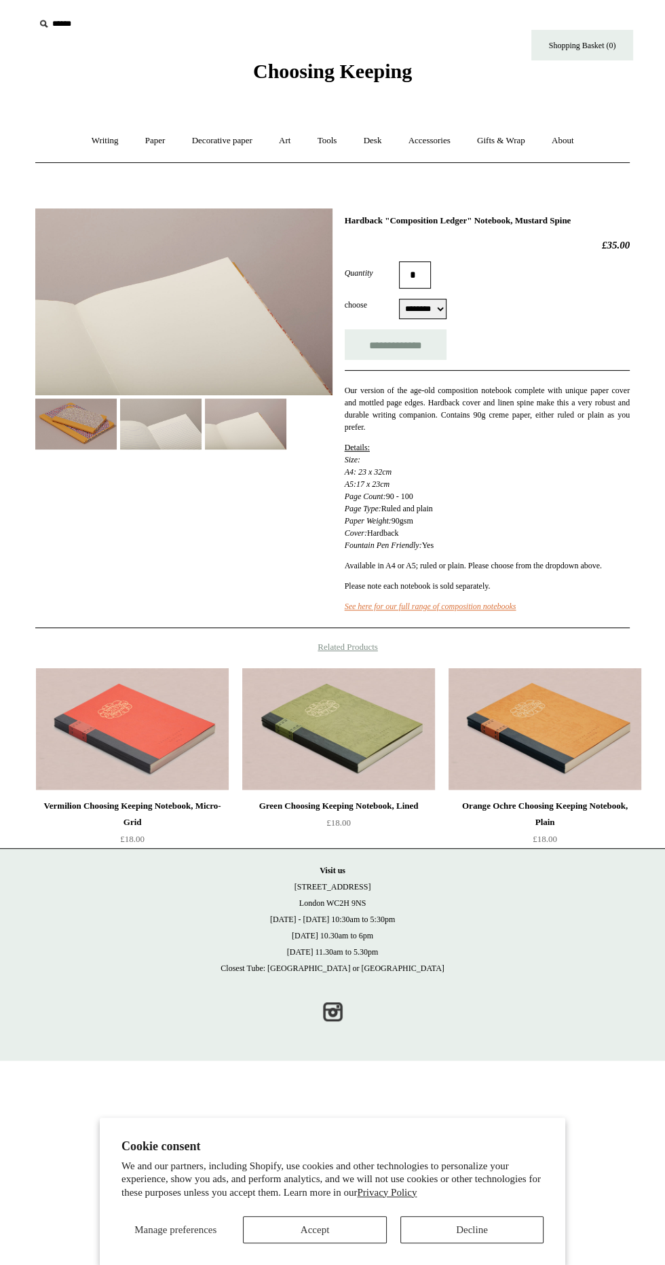
click at [46, 424] on img at bounding box center [75, 423] width 81 height 51
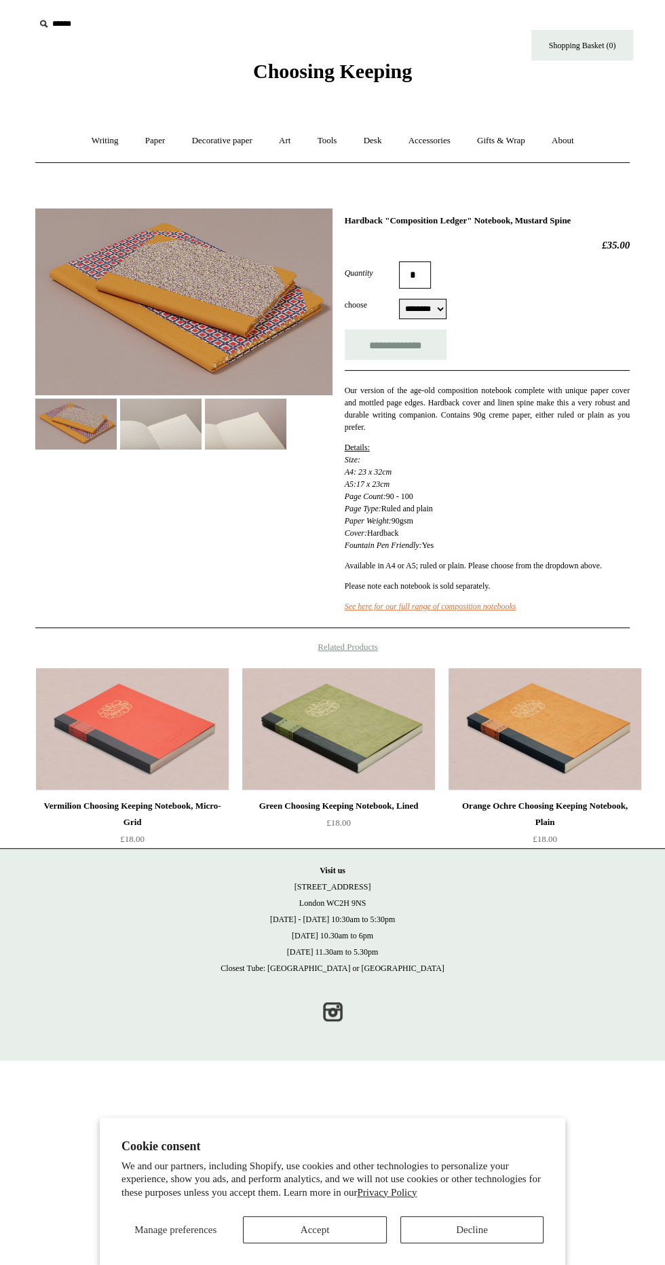
click at [422, 310] on select "******** ******** ******** ********" at bounding box center [423, 309] width 48 height 20
select select "********"
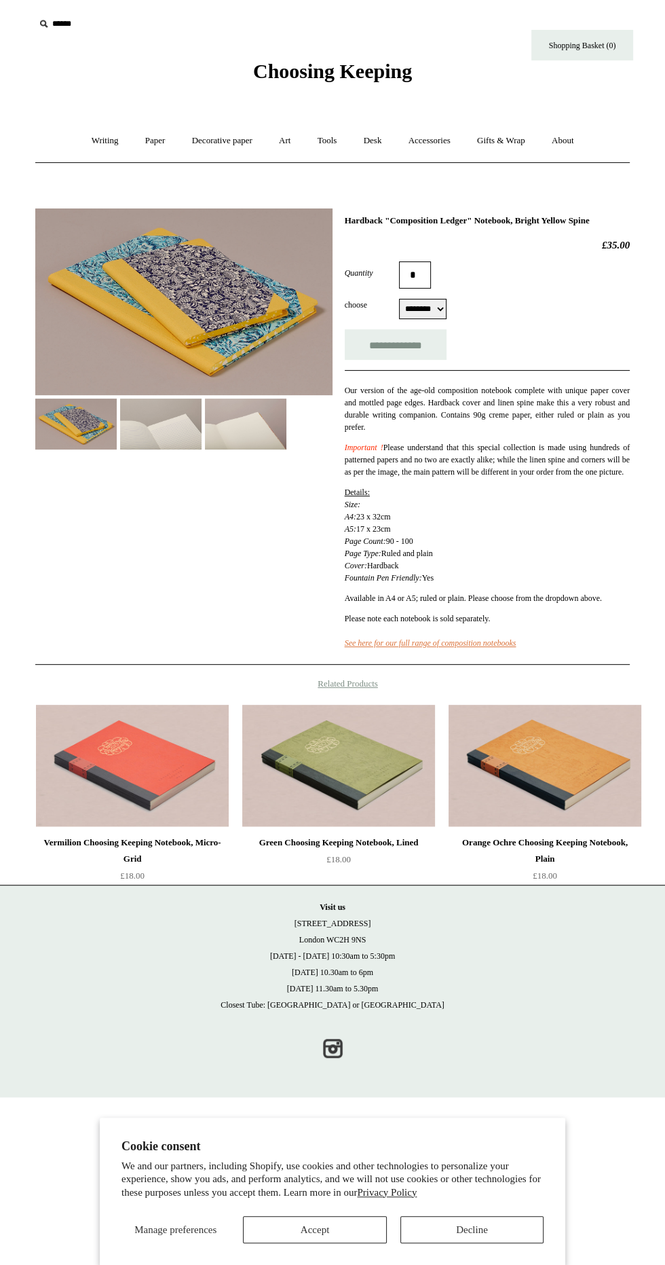
click at [422, 313] on select "******** ******** ******** ********" at bounding box center [423, 309] width 48 height 20
select select "********"
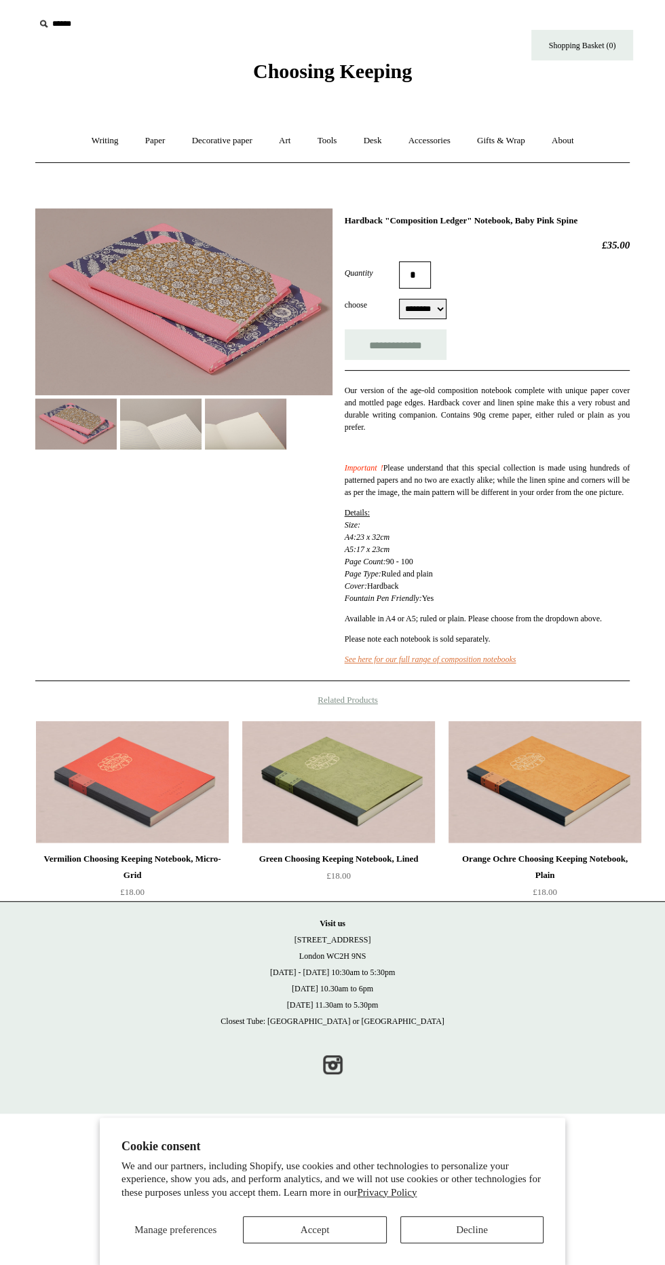
click at [150, 415] on img at bounding box center [160, 423] width 81 height 51
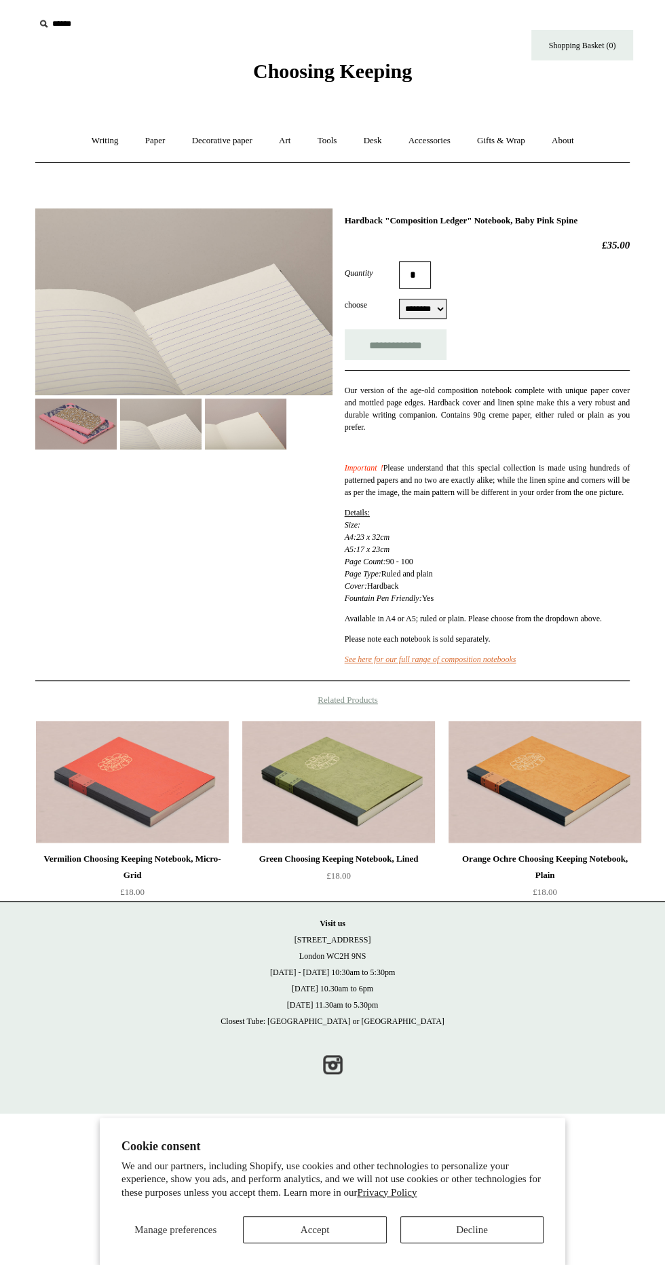
click at [261, 441] on img at bounding box center [245, 423] width 81 height 51
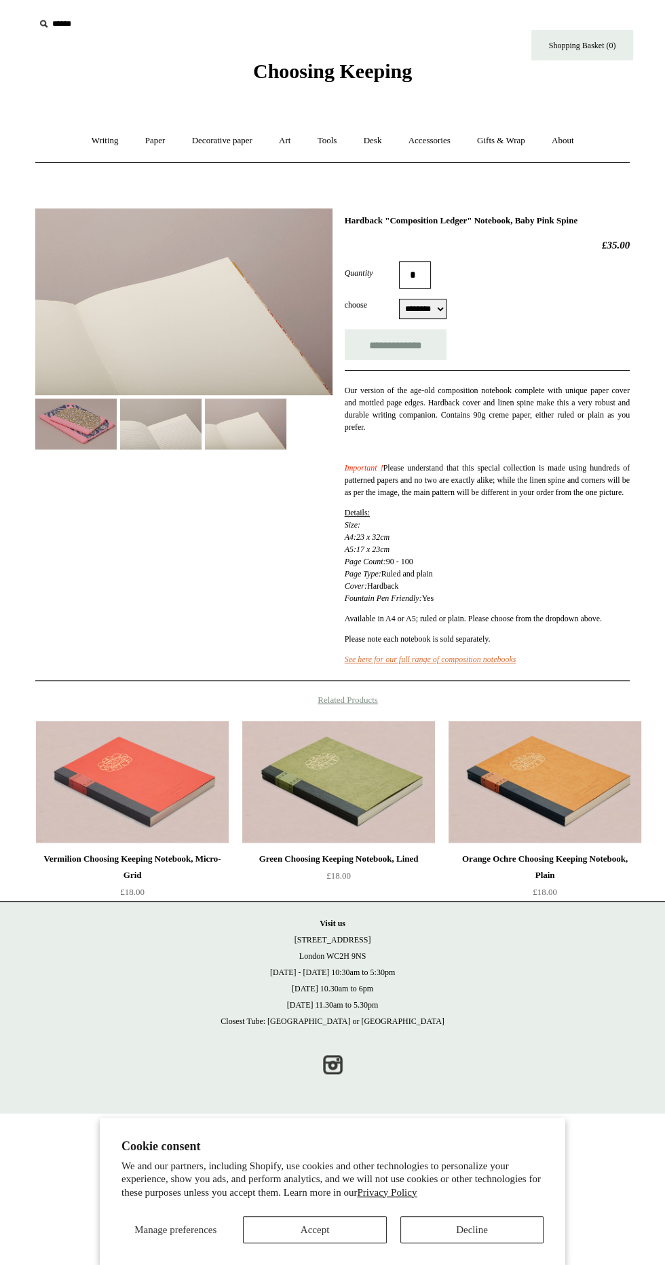
click at [61, 419] on img at bounding box center [75, 423] width 81 height 51
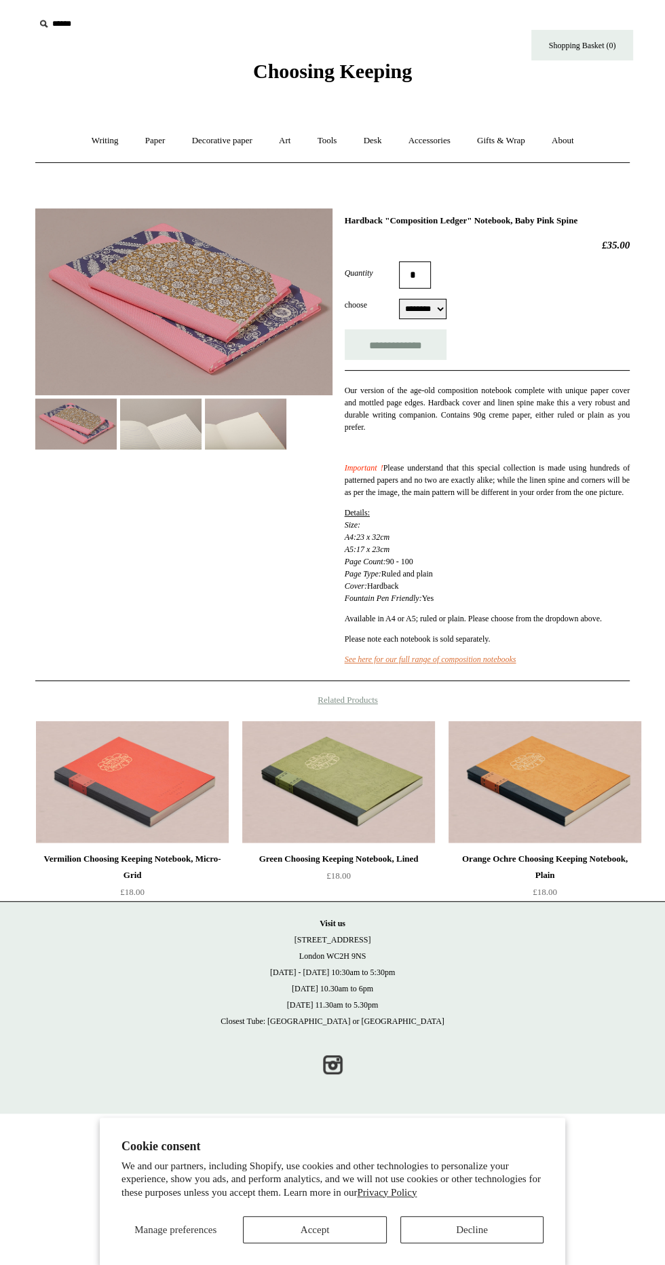
click at [147, 312] on img at bounding box center [183, 301] width 297 height 187
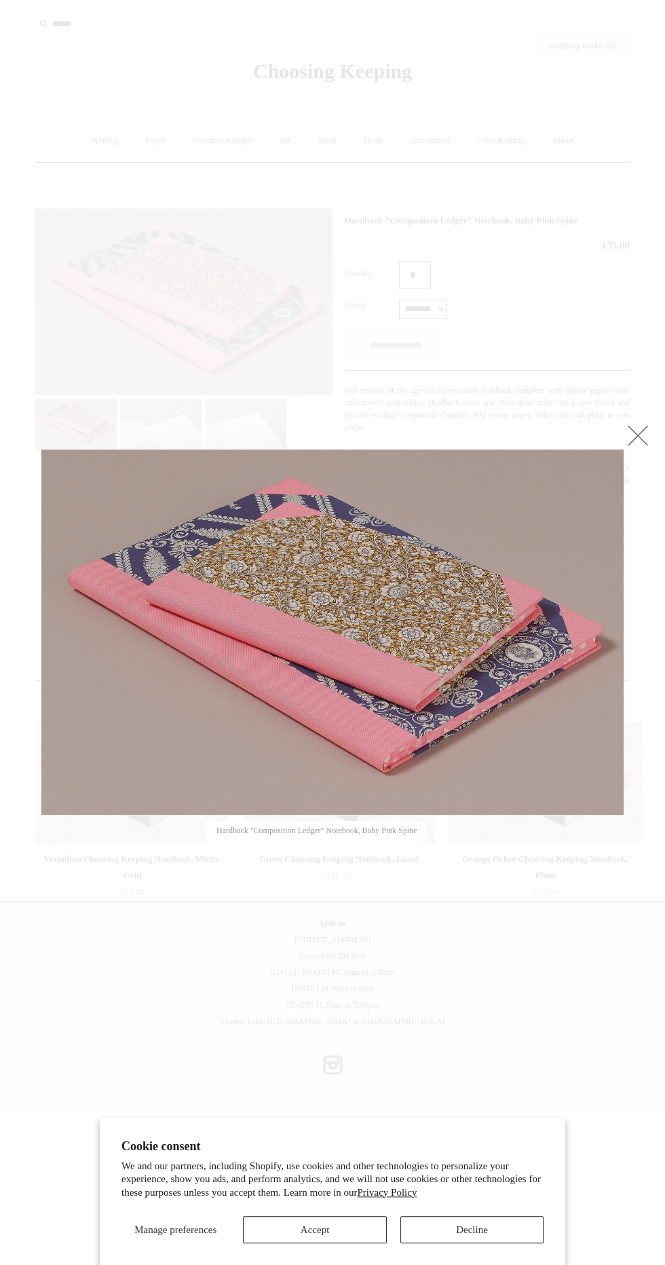
click at [610, 447] on div at bounding box center [333, 442] width 584 height 14
click at [638, 435] on link at bounding box center [637, 435] width 27 height 27
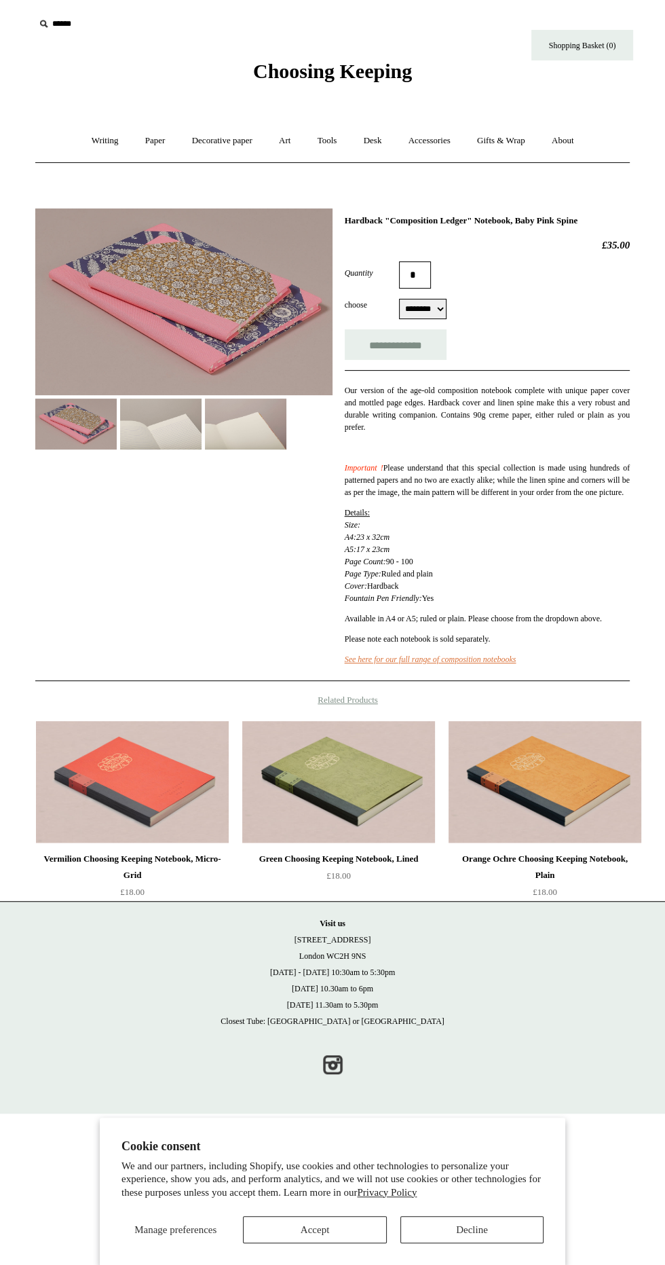
click at [424, 313] on select "******** ******** ******** ********" at bounding box center [423, 309] width 48 height 20
select select "********"
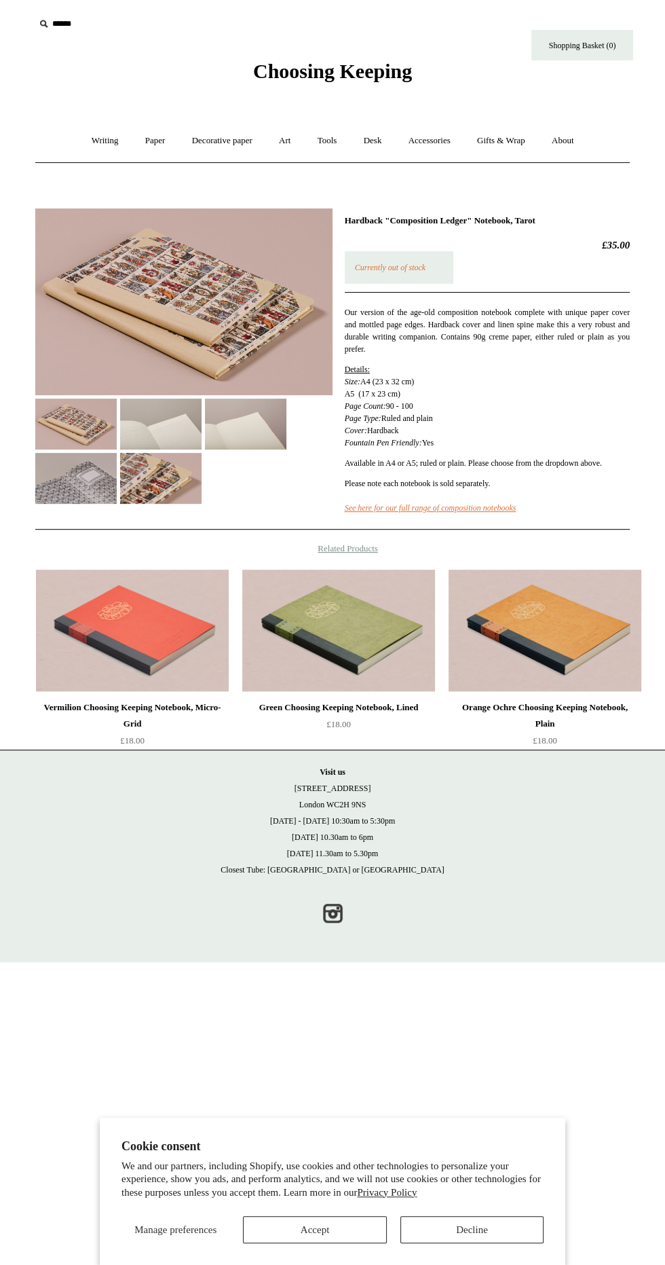
click at [202, 468] on img at bounding box center [160, 478] width 81 height 51
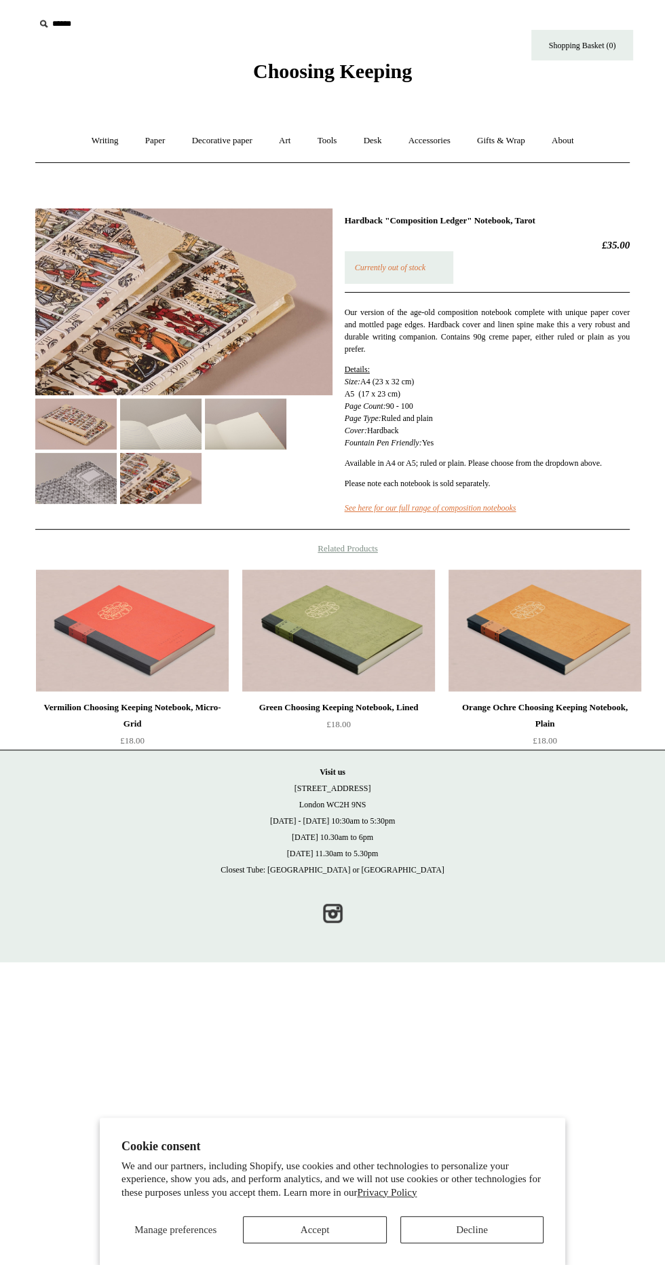
click at [166, 298] on img at bounding box center [183, 301] width 297 height 187
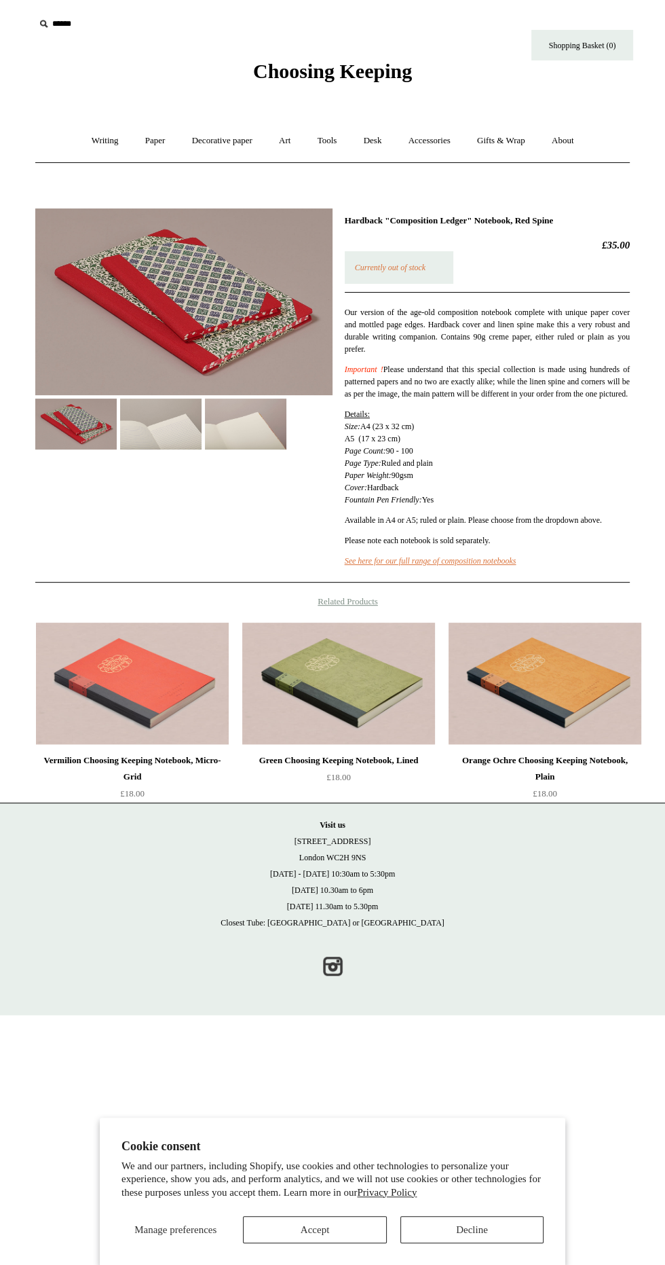
click at [73, 436] on img at bounding box center [75, 423] width 81 height 51
click at [160, 271] on img at bounding box center [183, 301] width 297 height 187
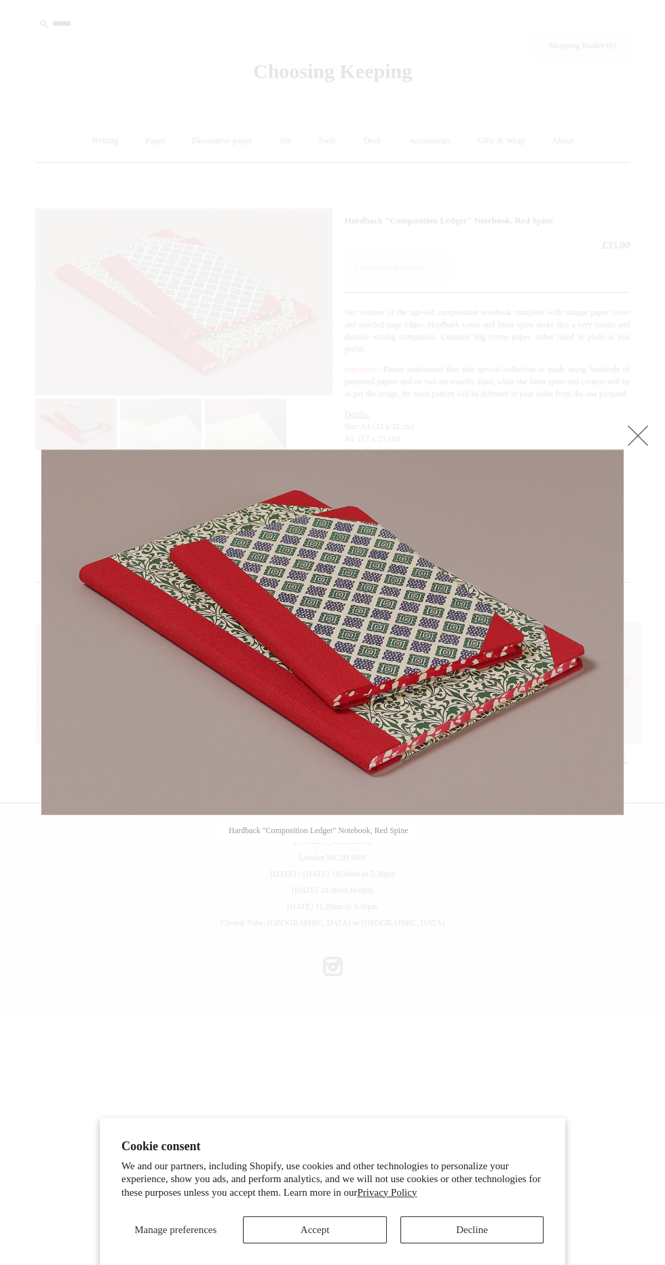
click at [431, 306] on div at bounding box center [332, 632] width 665 height 1265
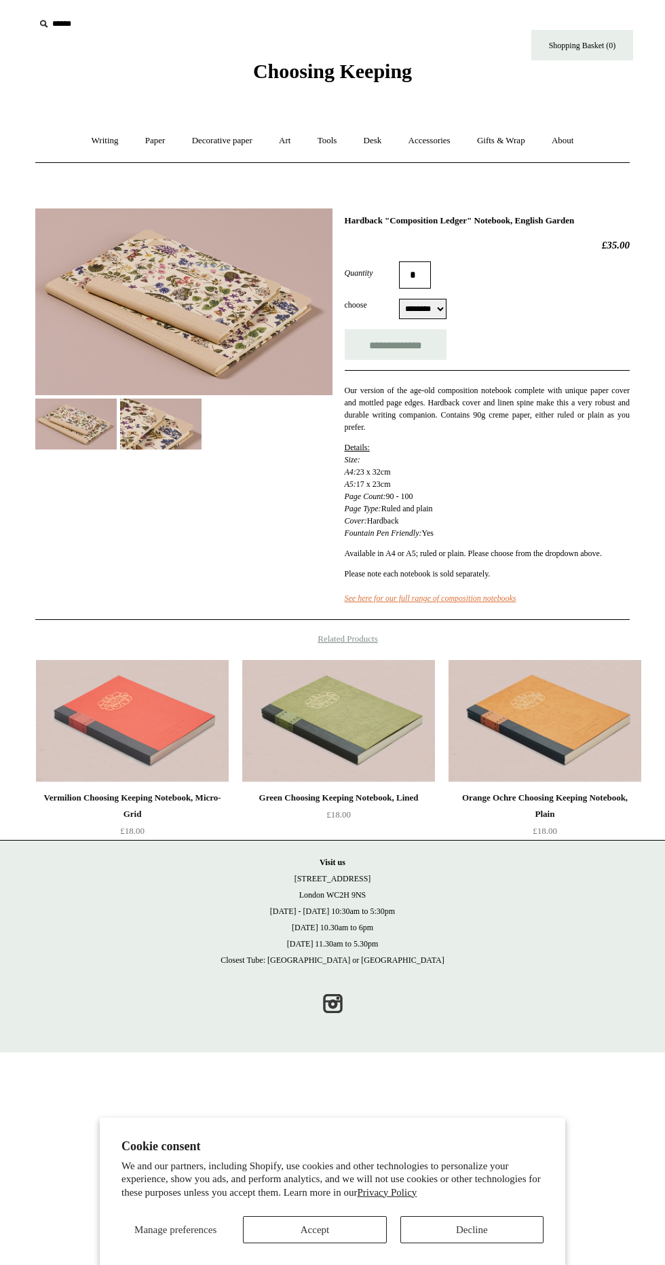
select select "********"
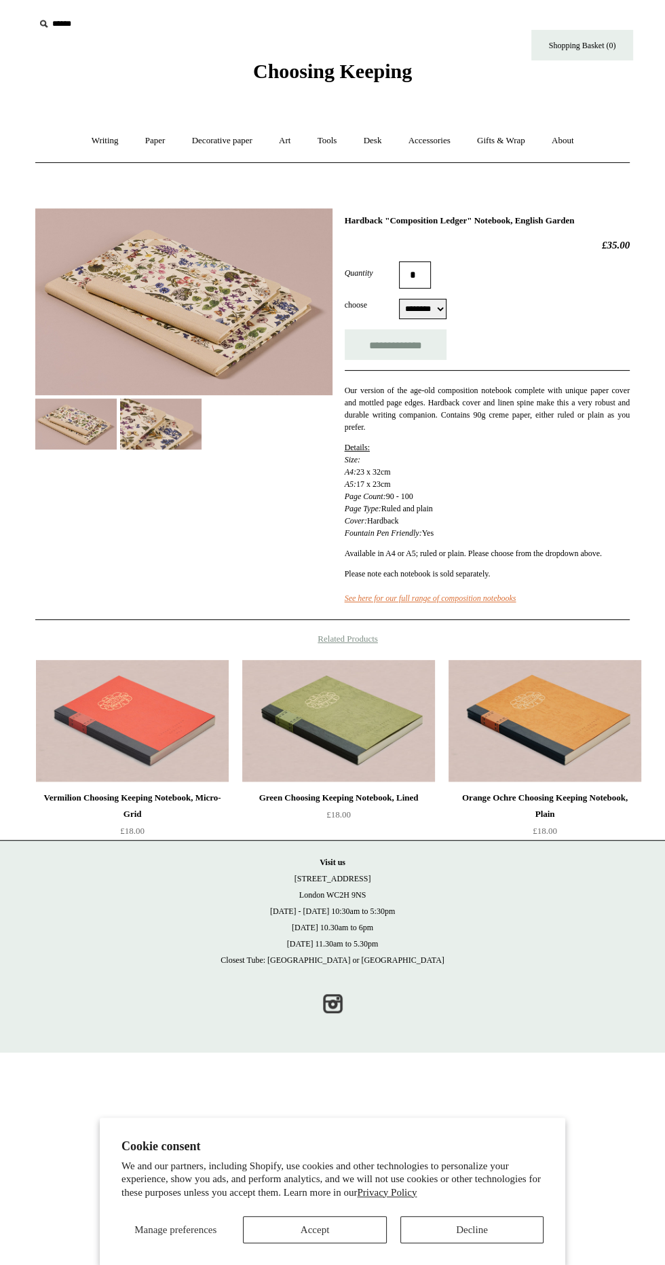
click at [107, 286] on img at bounding box center [183, 301] width 297 height 187
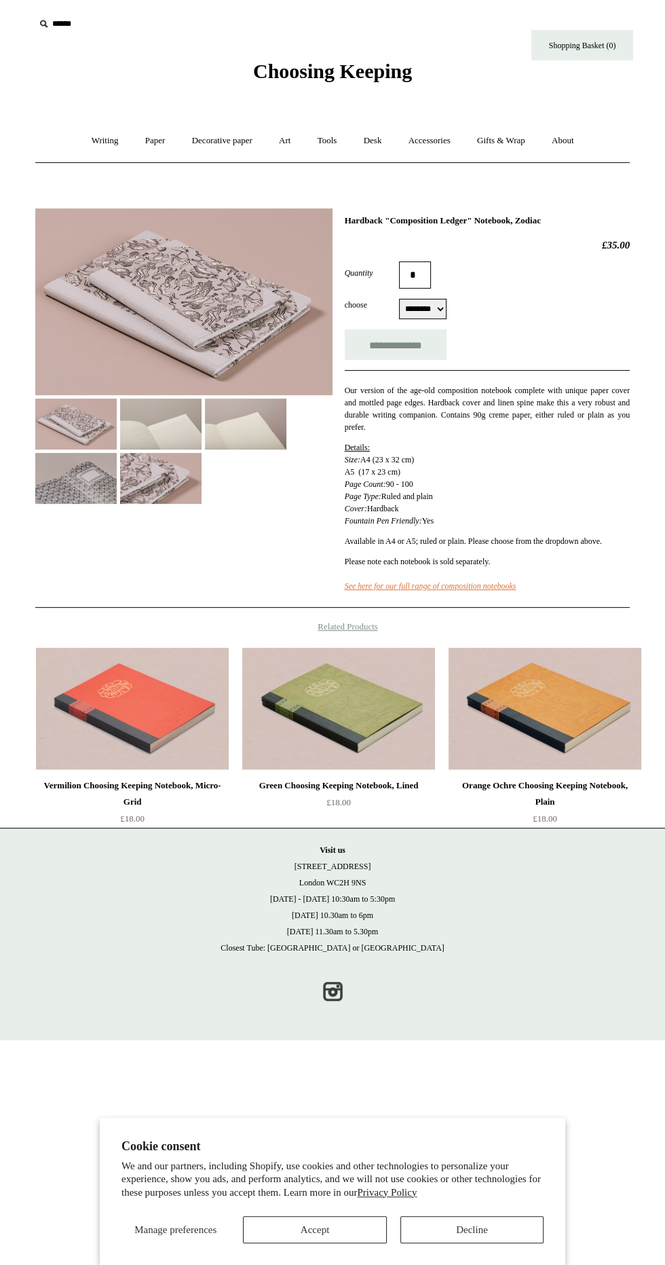
click at [432, 310] on select "******** ******** ******** ********" at bounding box center [423, 309] width 48 height 20
select select "********"
click at [202, 490] on img at bounding box center [160, 478] width 81 height 51
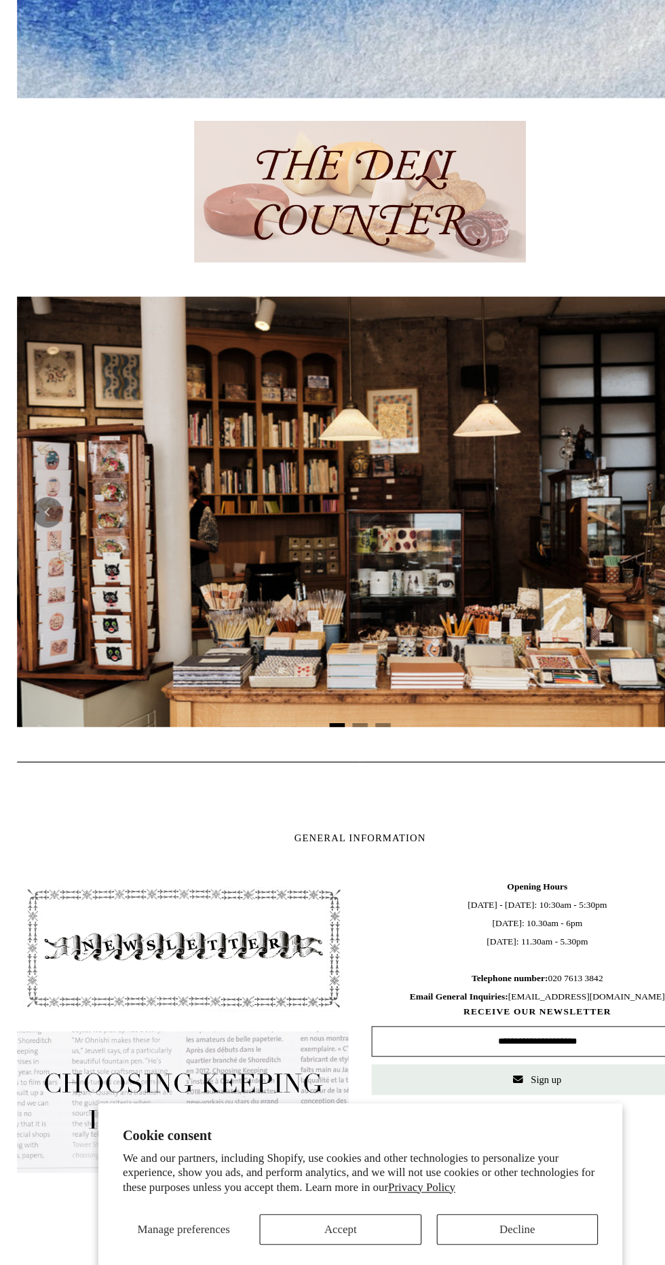
scroll to position [379, 0]
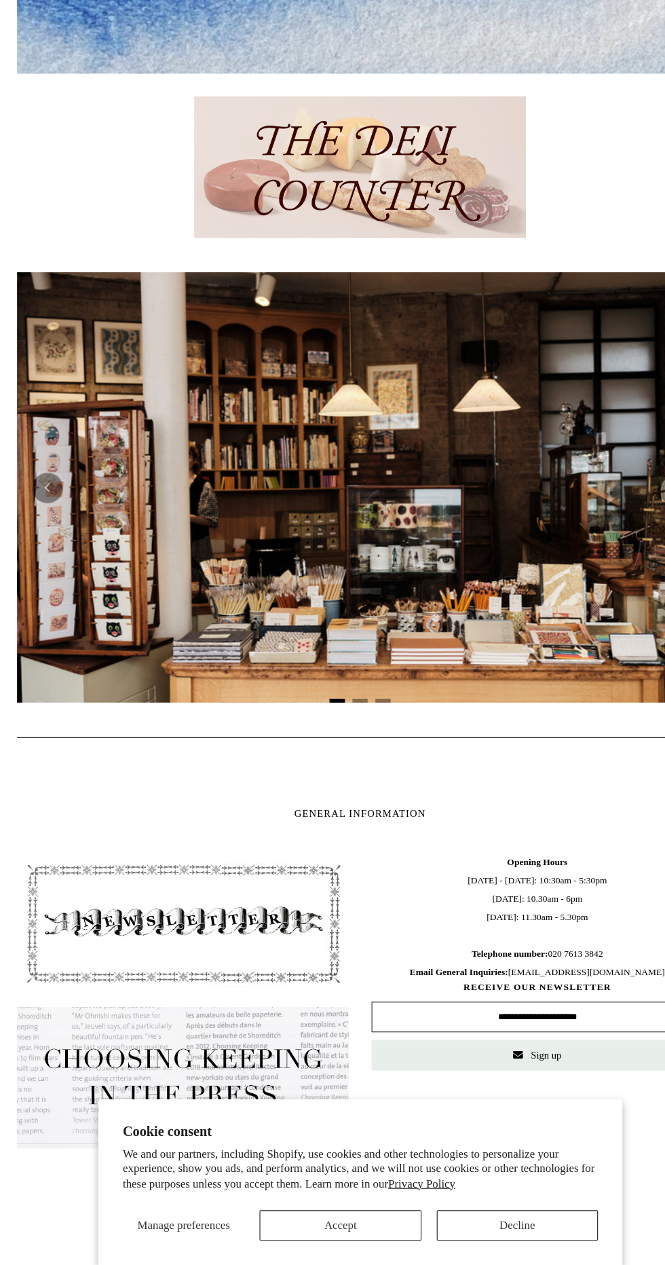
click at [251, 335] on img at bounding box center [332, 290] width 295 height 126
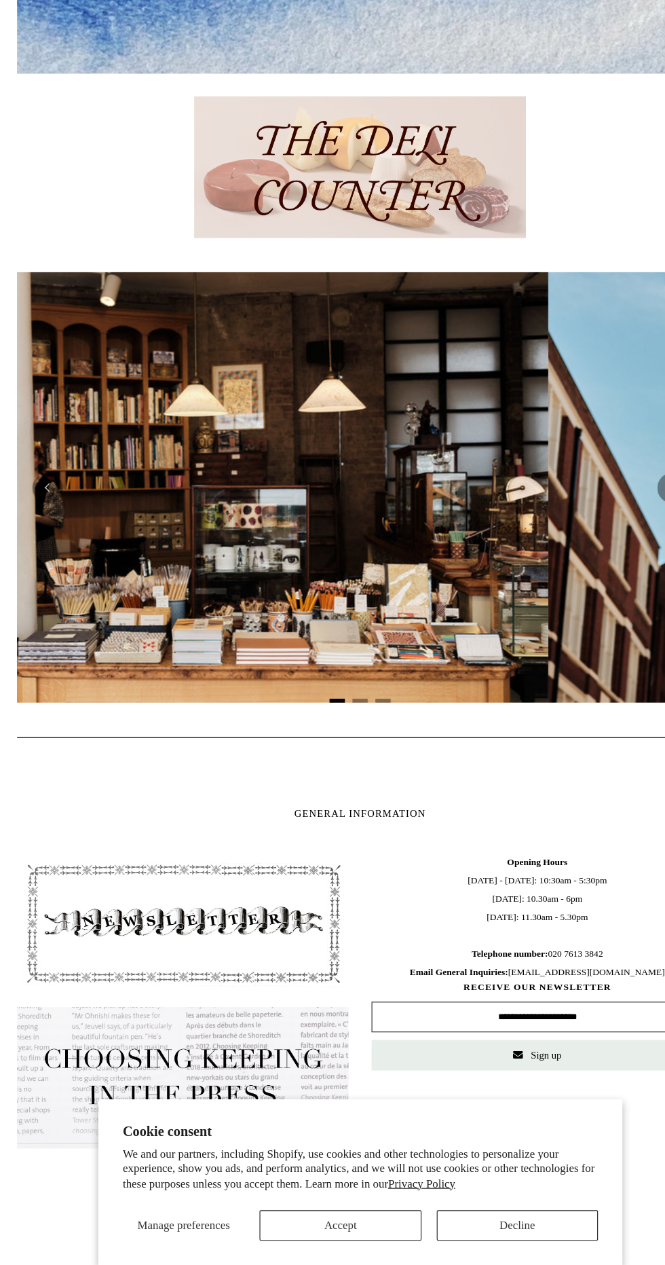
scroll to position [0, 508]
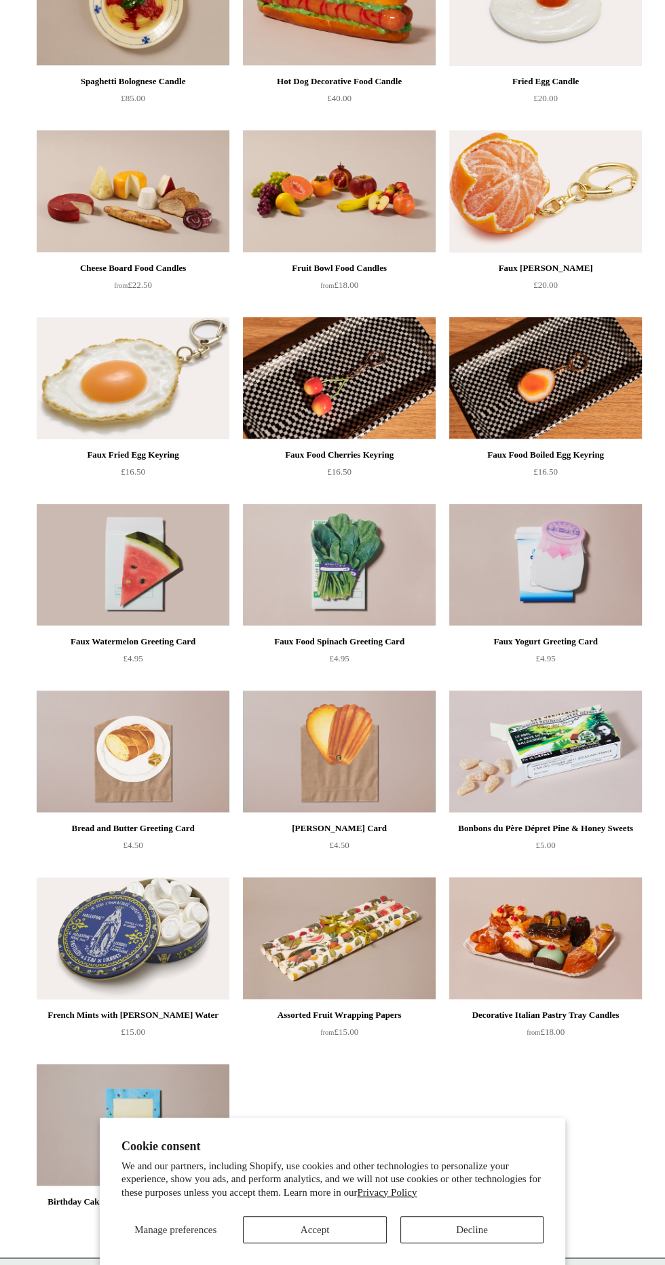
scroll to position [307, 0]
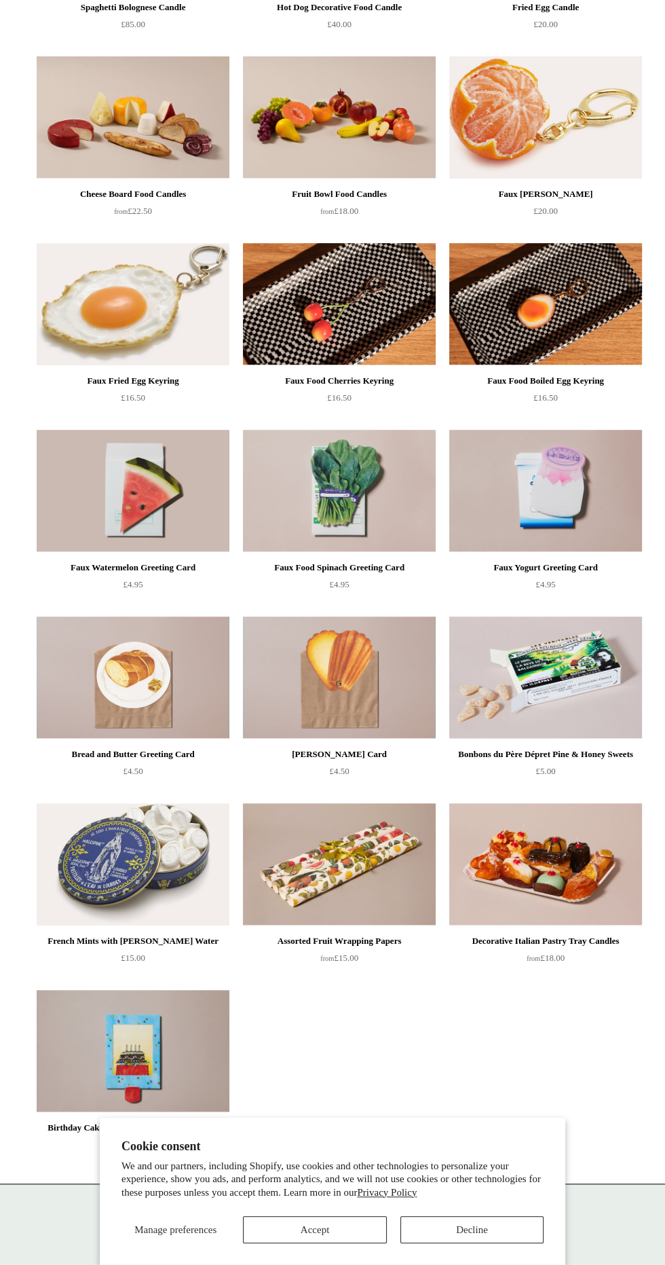
click at [336, 322] on img at bounding box center [339, 304] width 193 height 122
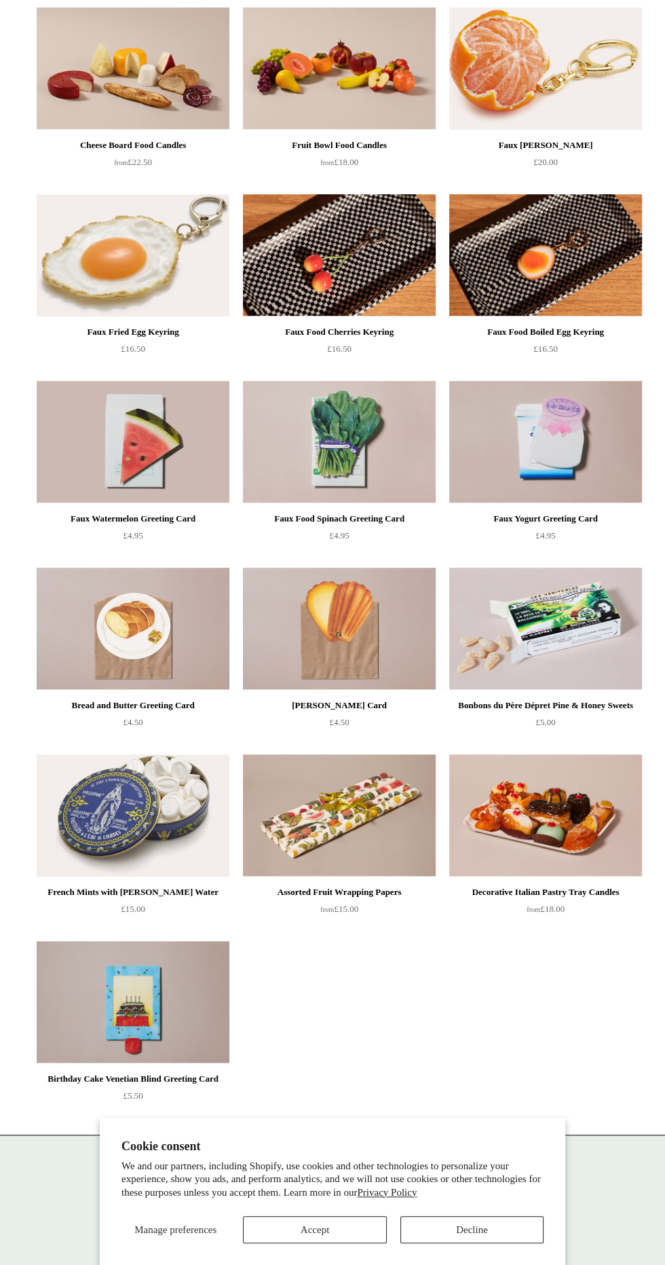
scroll to position [436, 0]
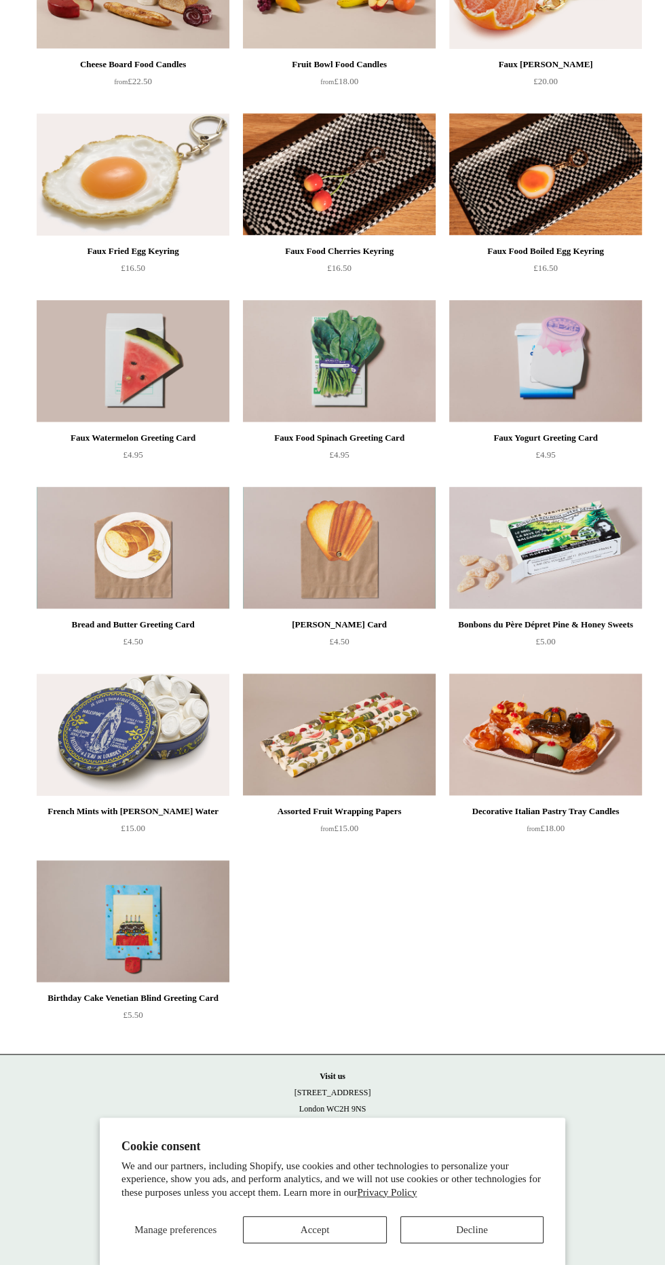
click at [81, 753] on img at bounding box center [133, 734] width 193 height 122
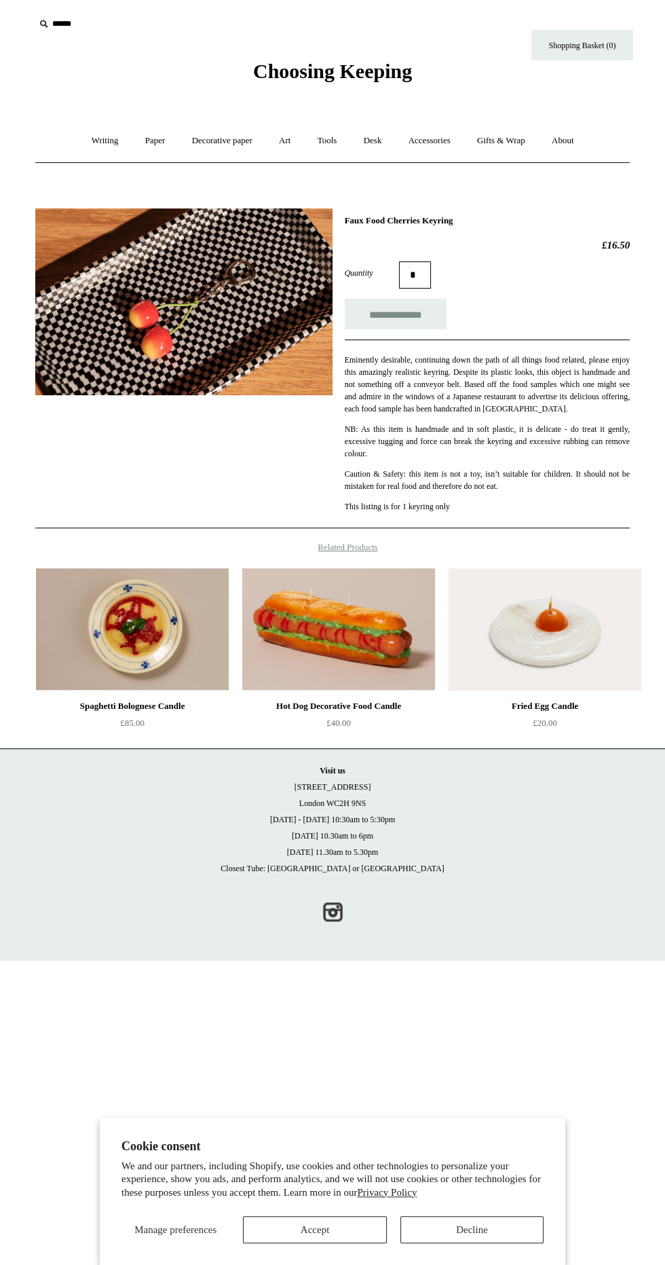
click at [138, 303] on img at bounding box center [183, 301] width 297 height 187
